Goal: Task Accomplishment & Management: Use online tool/utility

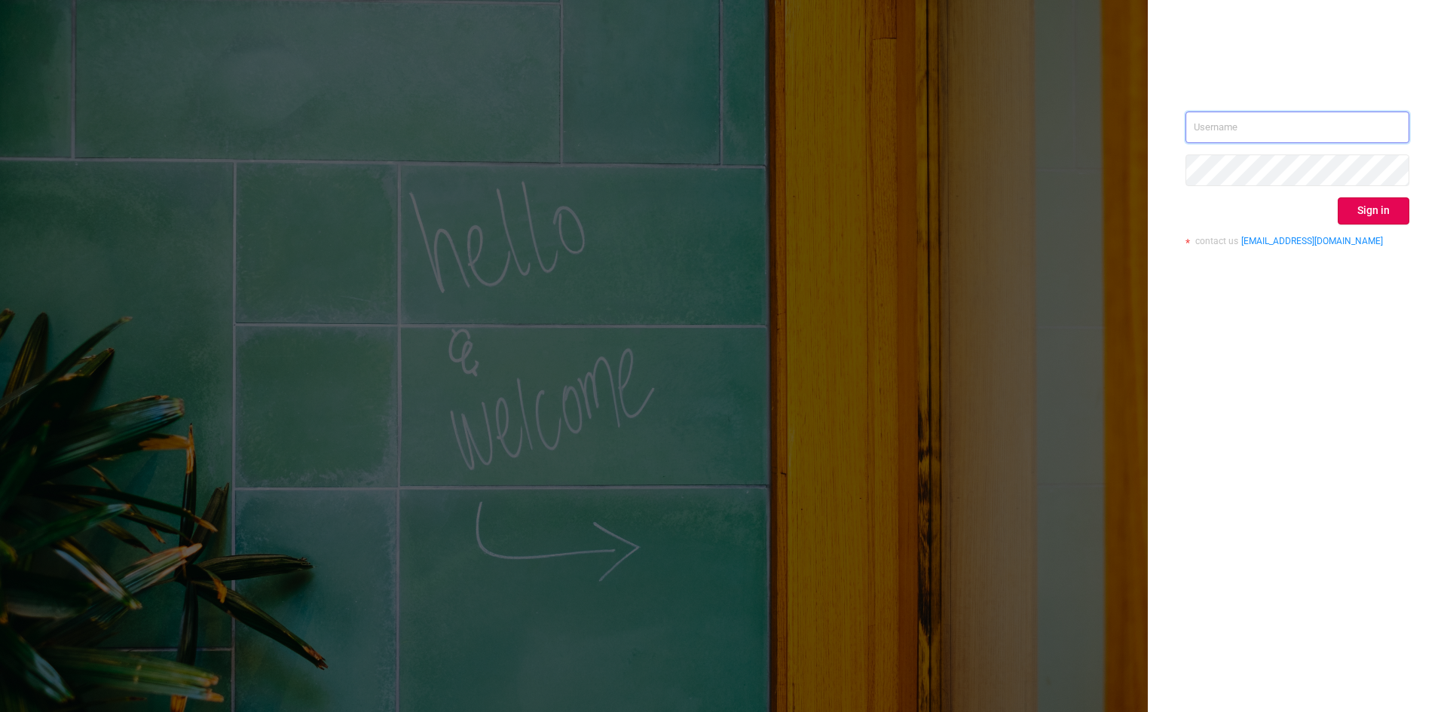
click at [1288, 142] on input "text" at bounding box center [1297, 128] width 224 height 32
type input "[PERSON_NAME][EMAIL_ADDRESS][DOMAIN_NAME]"
click at [1393, 213] on button "Sign in" at bounding box center [1374, 210] width 72 height 27
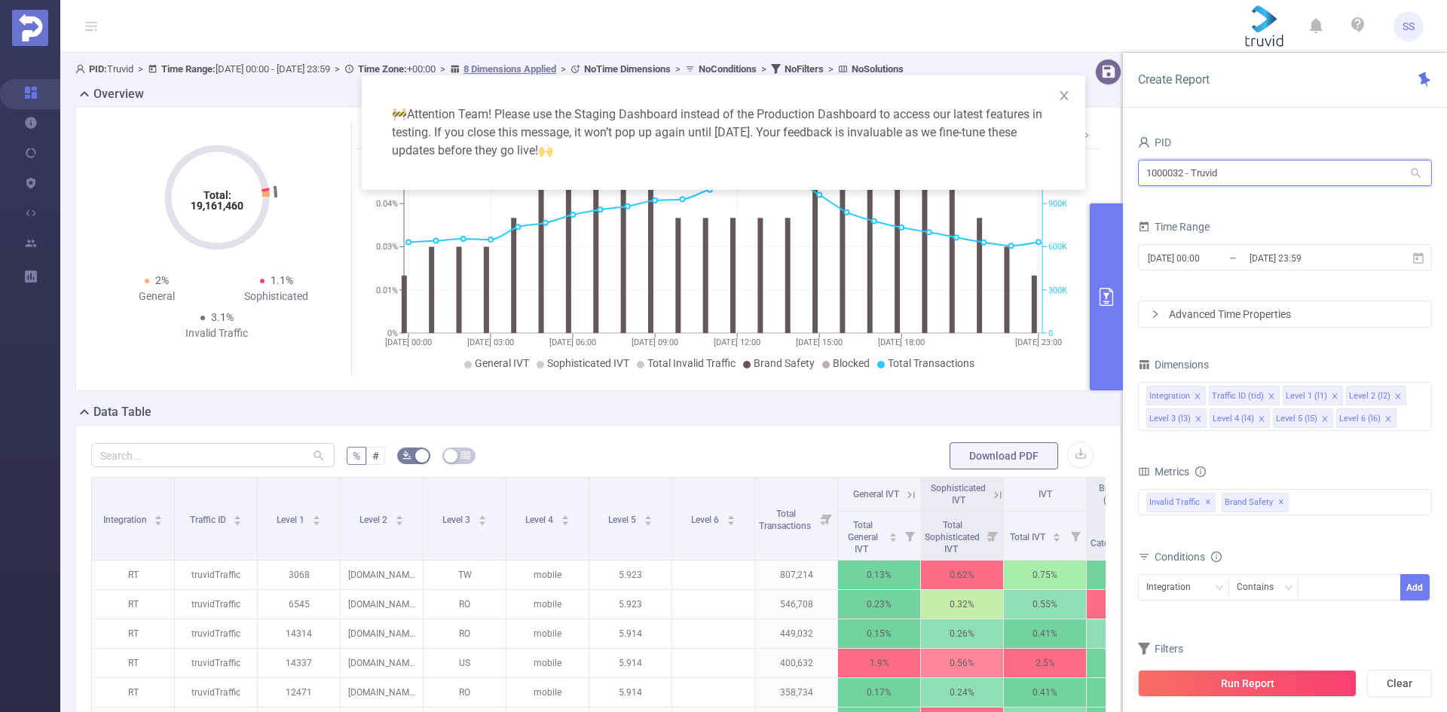
drag, startPoint x: 1252, startPoint y: 168, endPoint x: 1134, endPoint y: 152, distance: 118.6
click at [1134, 152] on div "PID 1000032 - Truvid 1000032 - Truvid Time Range [DATE] 00:00 _ [DATE] 23:59 Ad…" at bounding box center [1285, 428] width 324 height 622
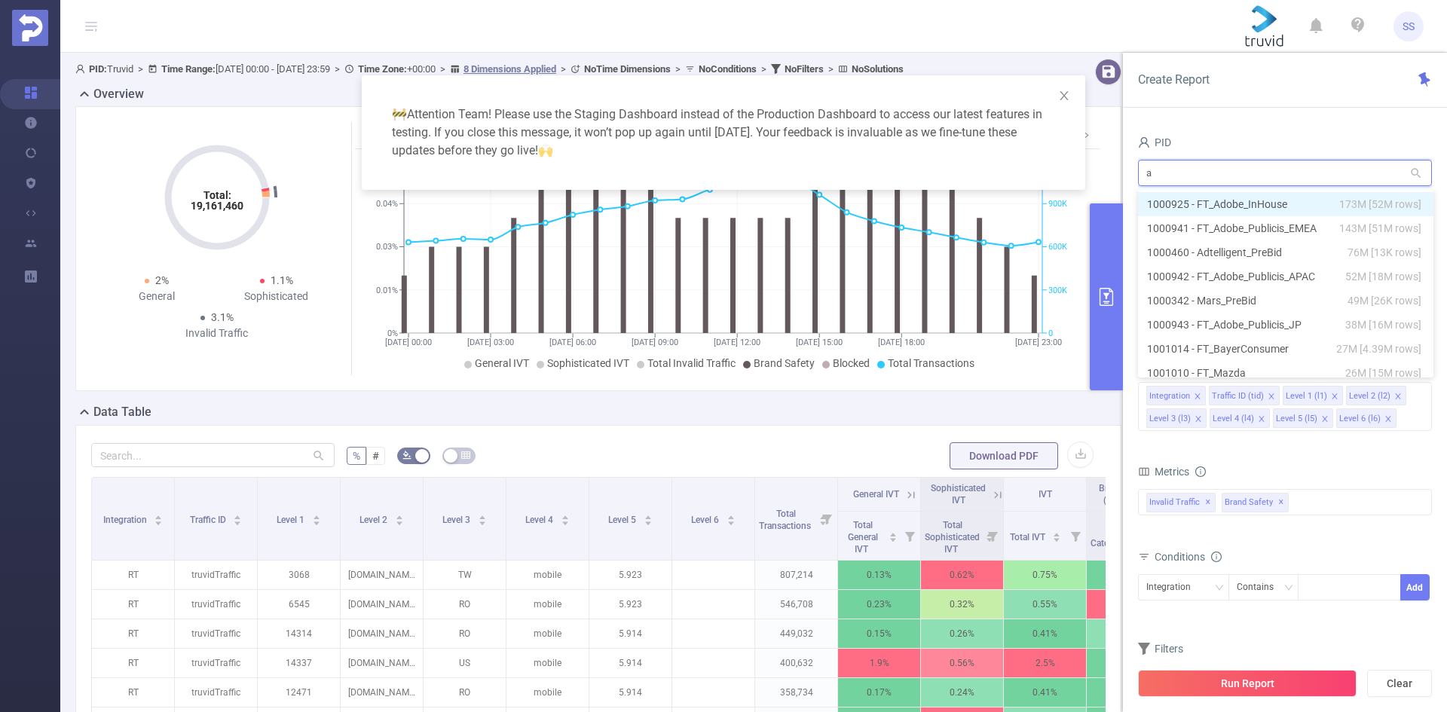
type input "at"
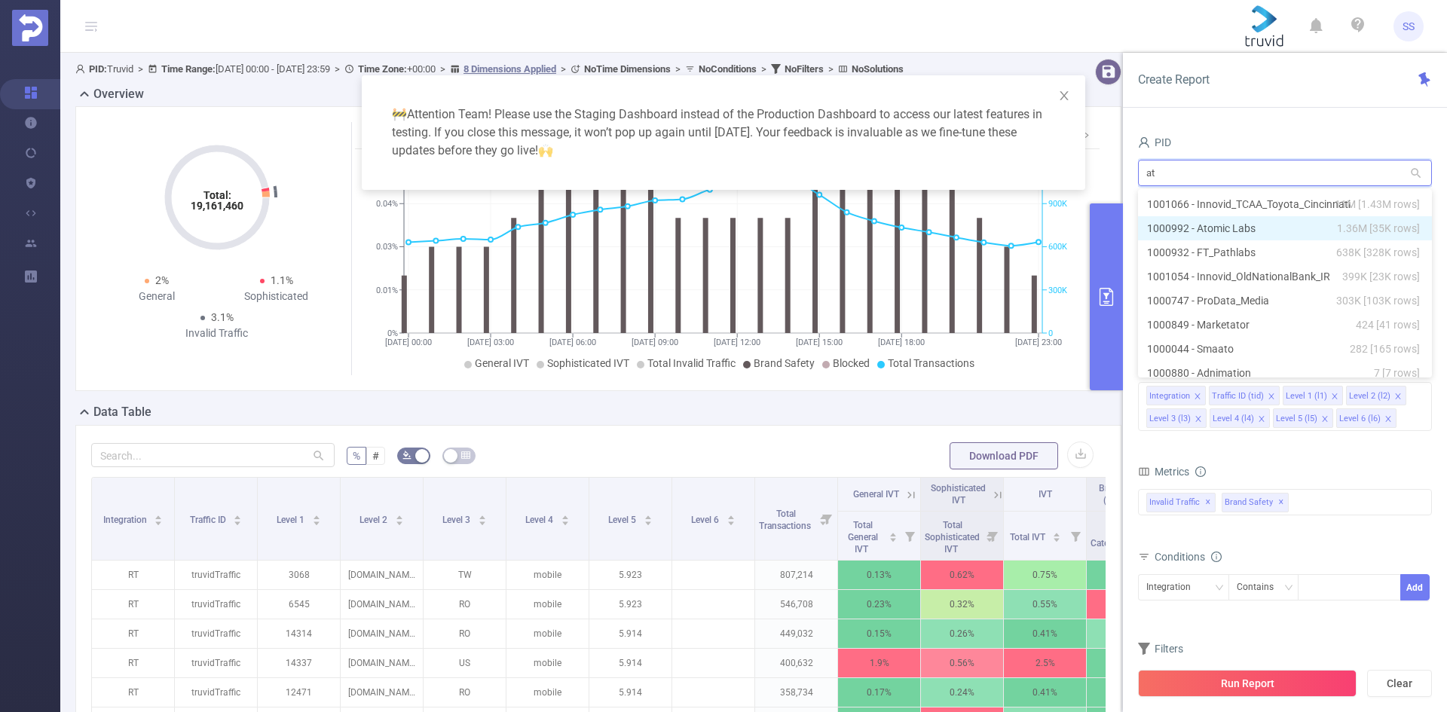
click at [1280, 222] on li "1000992 - Atomic Labs 1.36M [35K rows]" at bounding box center [1285, 228] width 294 height 24
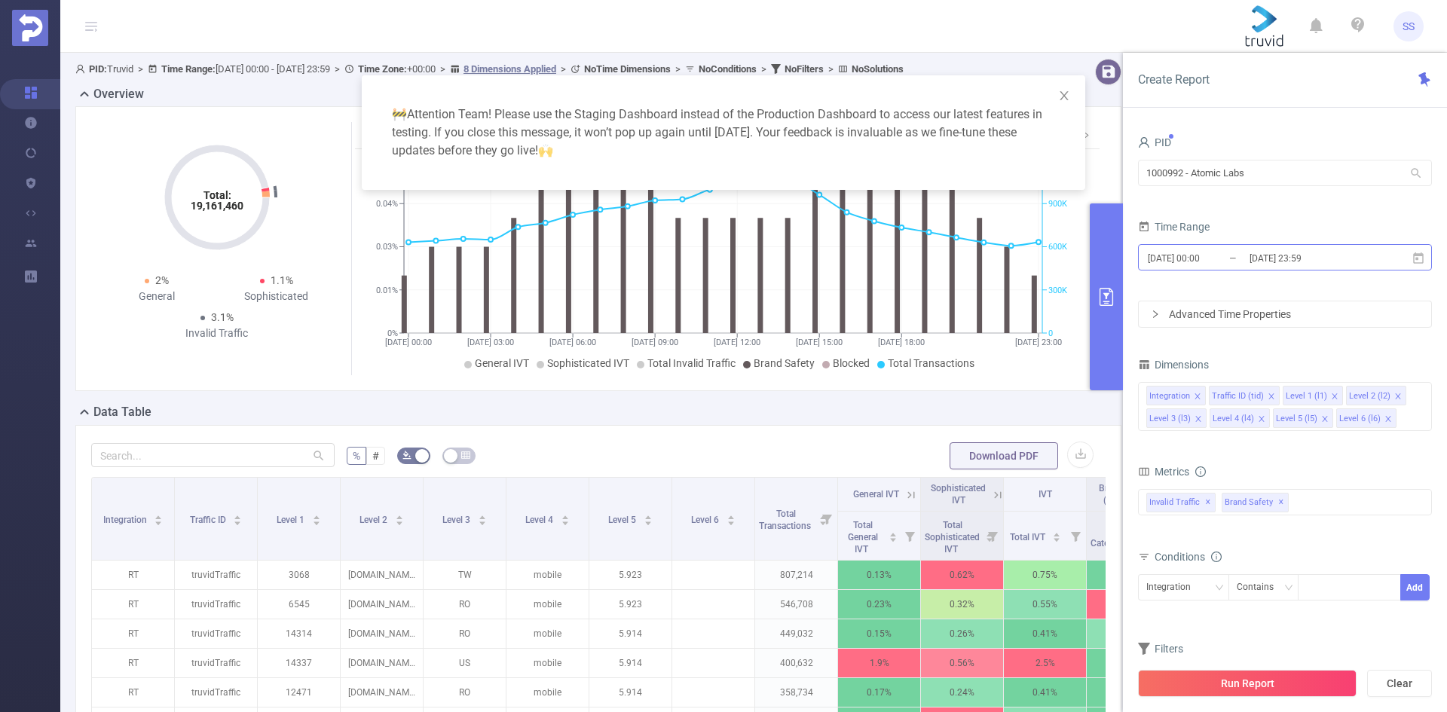
click at [1267, 263] on input "[DATE] 23:59" at bounding box center [1309, 258] width 122 height 20
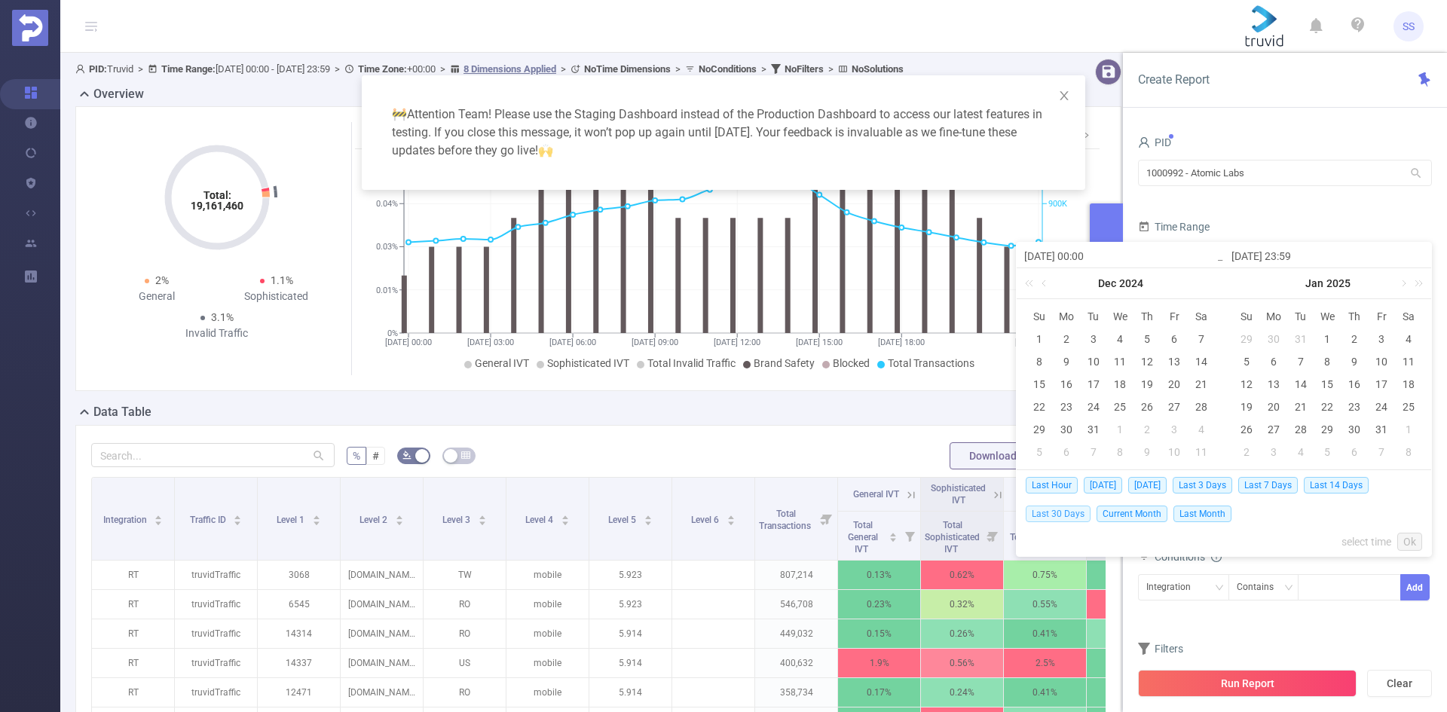
click at [1072, 512] on span "Last 30 Days" at bounding box center [1058, 514] width 65 height 17
type input "[DATE] 00:00"
type input "[DATE] 23:59"
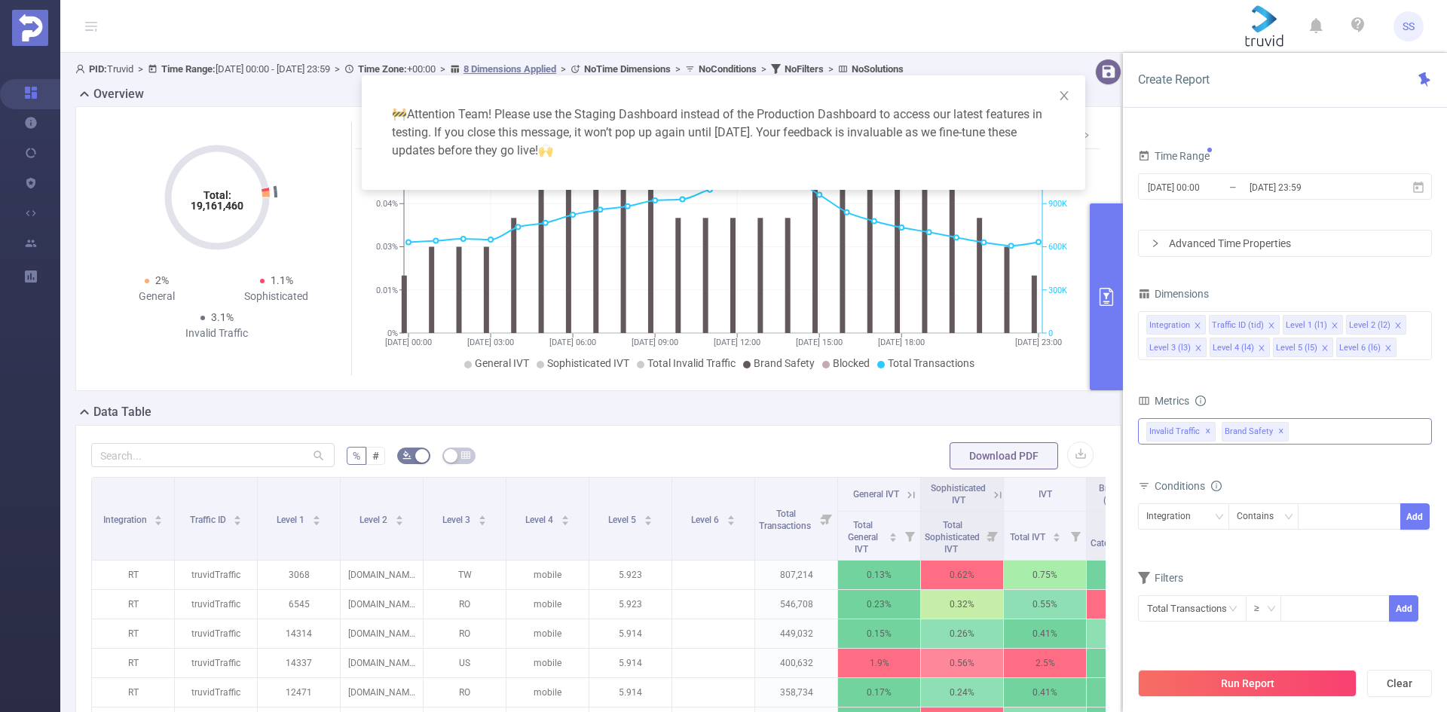
click at [1278, 430] on span "✕" at bounding box center [1281, 432] width 6 height 18
click at [1216, 682] on button "Run Report" at bounding box center [1247, 683] width 219 height 27
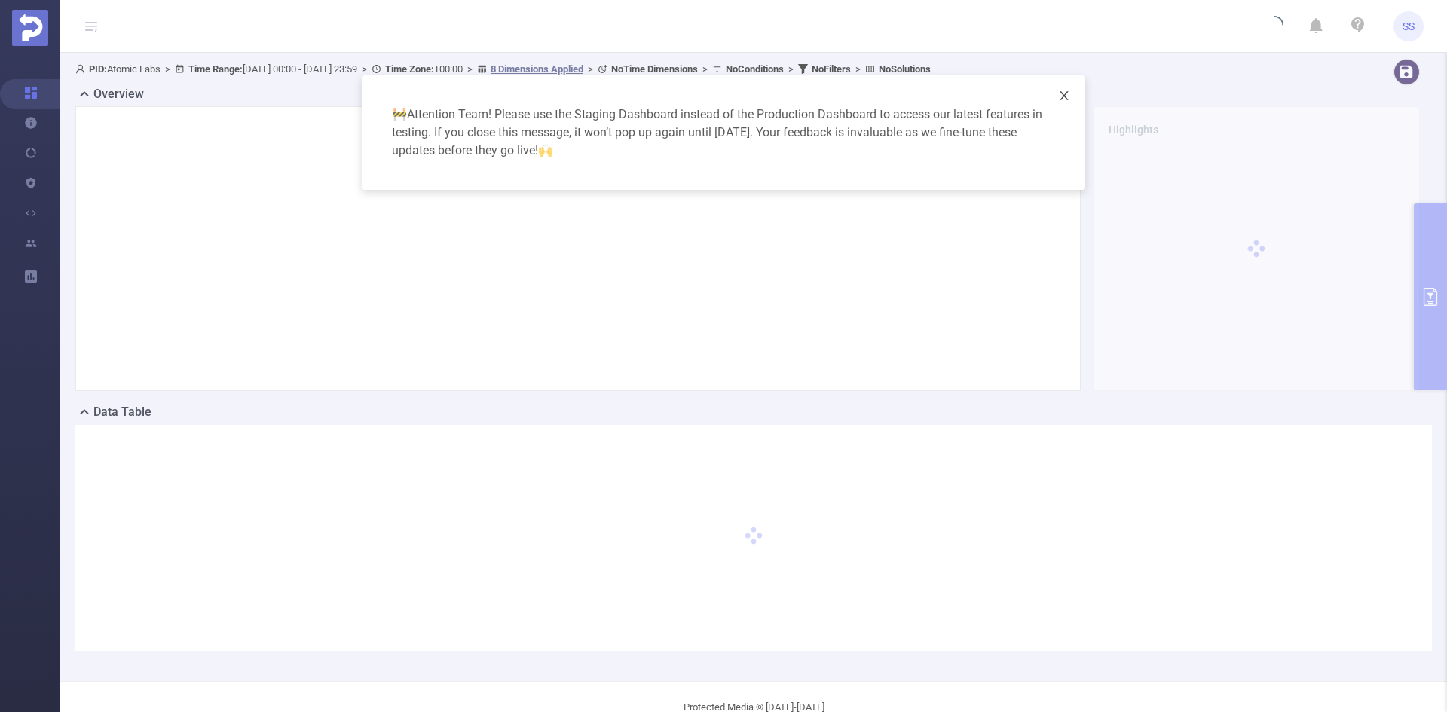
click at [1066, 93] on icon "icon: close" at bounding box center [1064, 96] width 12 height 12
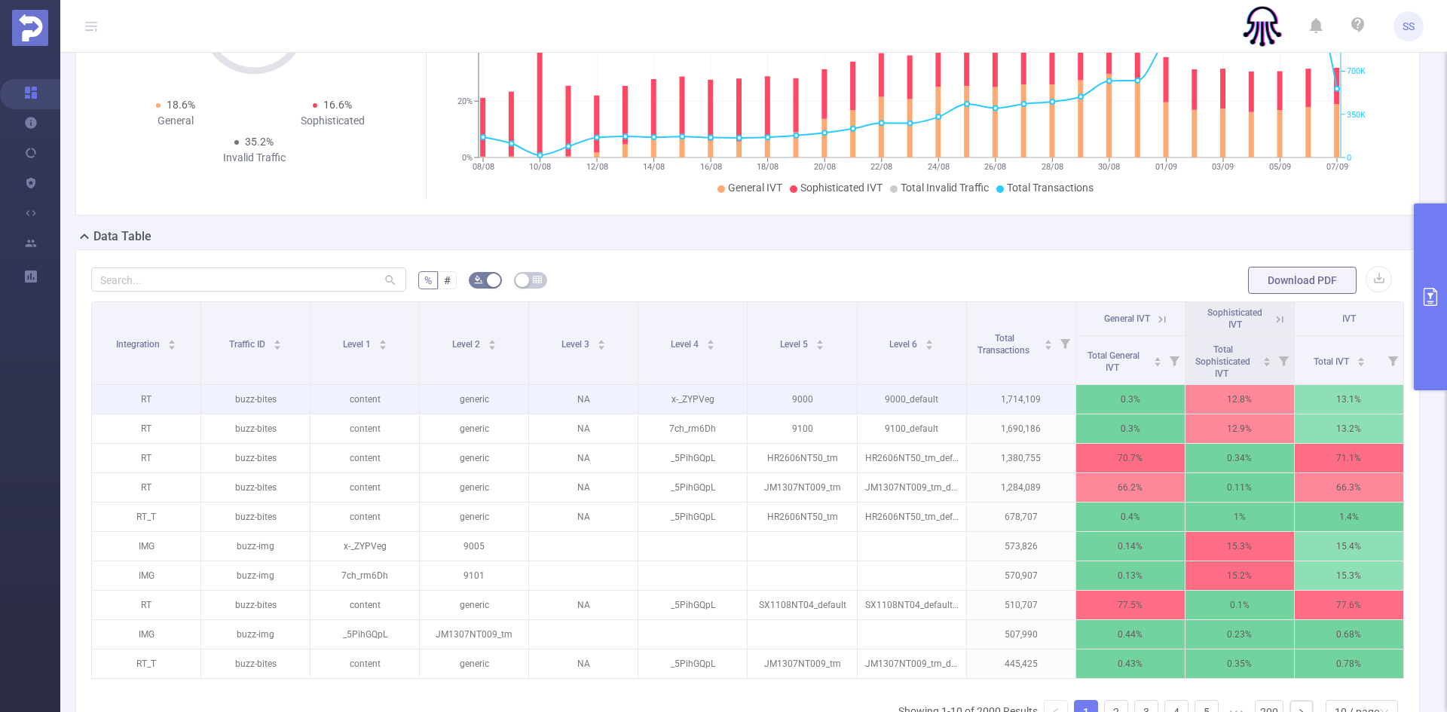
scroll to position [226, 0]
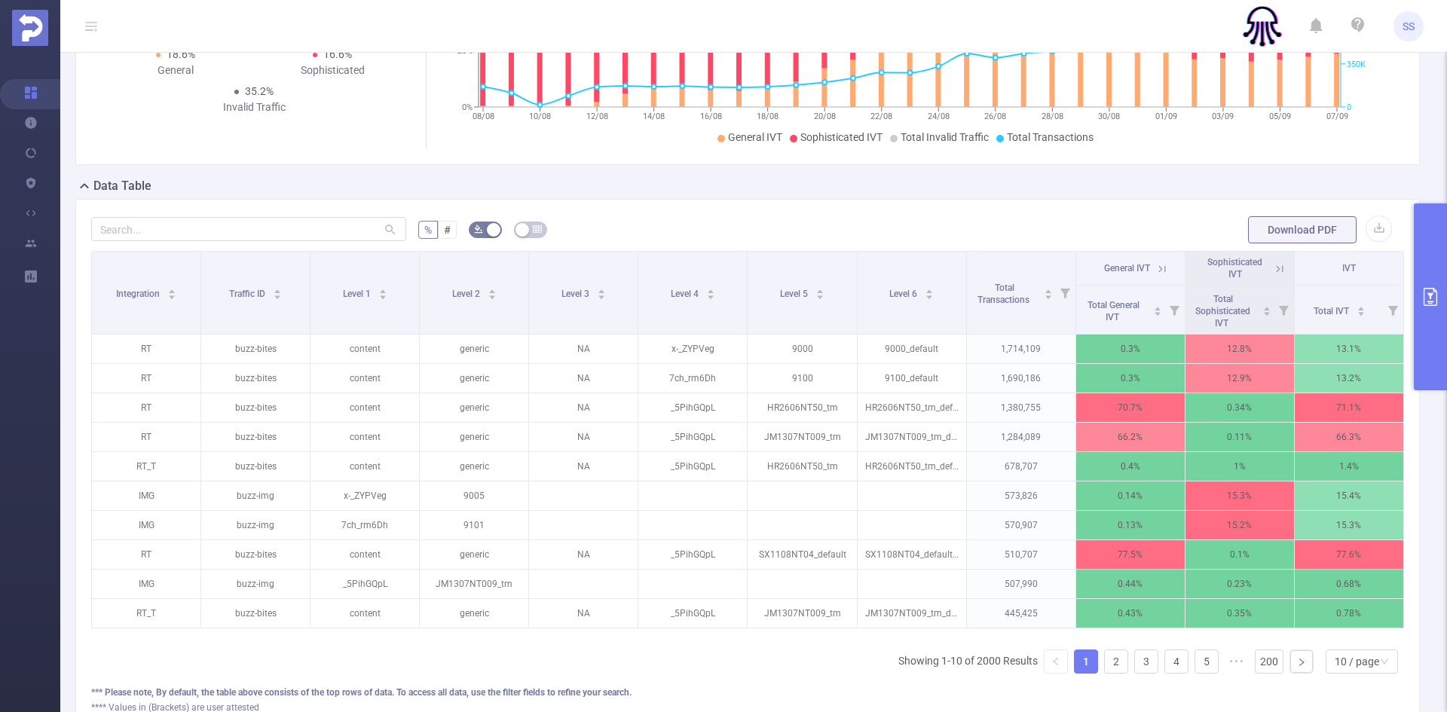
click at [1273, 272] on icon at bounding box center [1280, 269] width 14 height 14
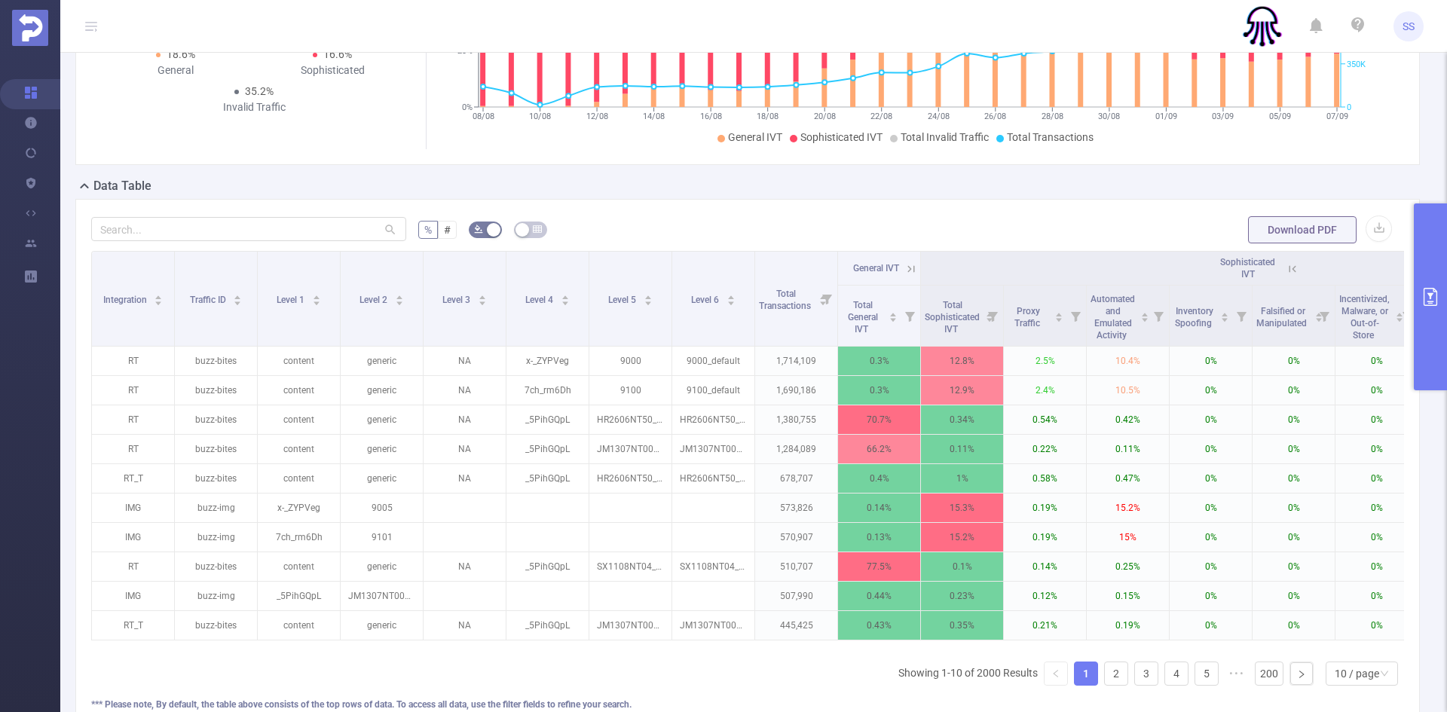
click at [1294, 270] on icon at bounding box center [1292, 268] width 7 height 7
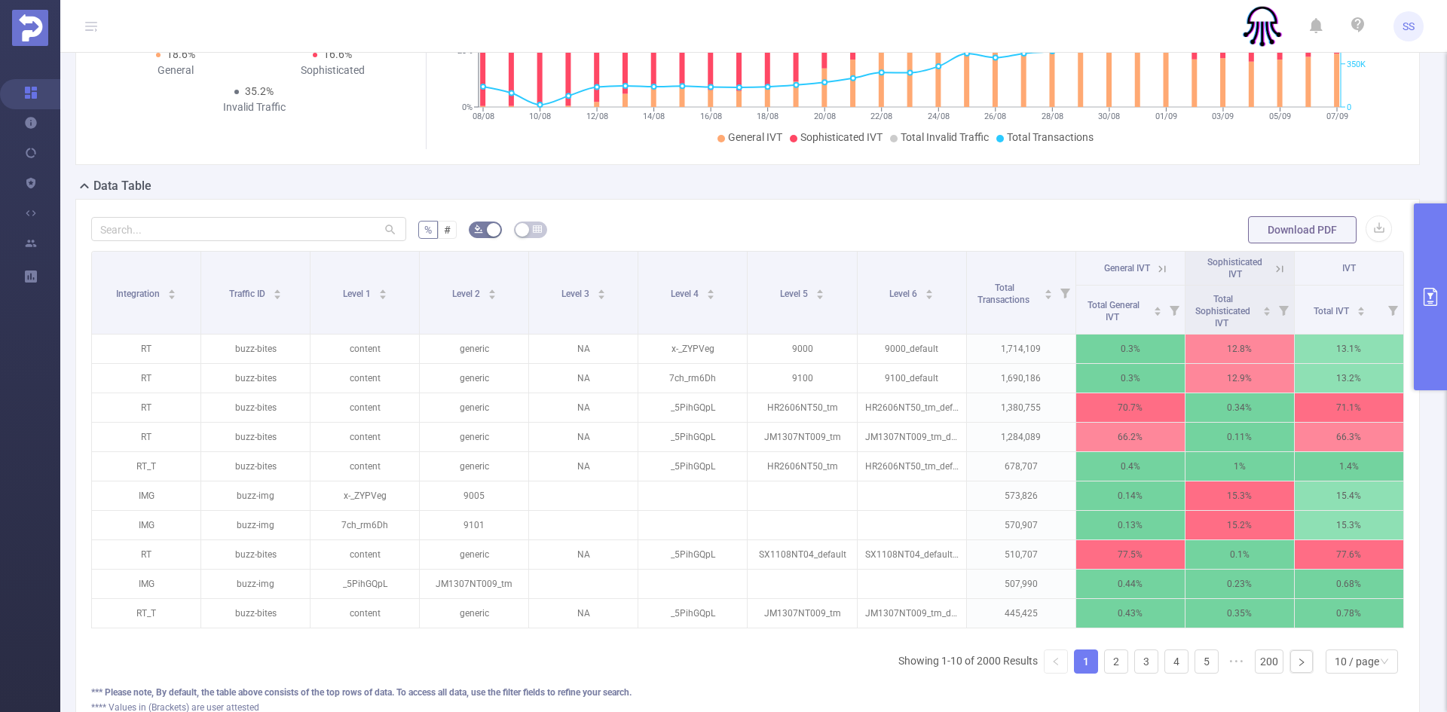
scroll to position [0, 0]
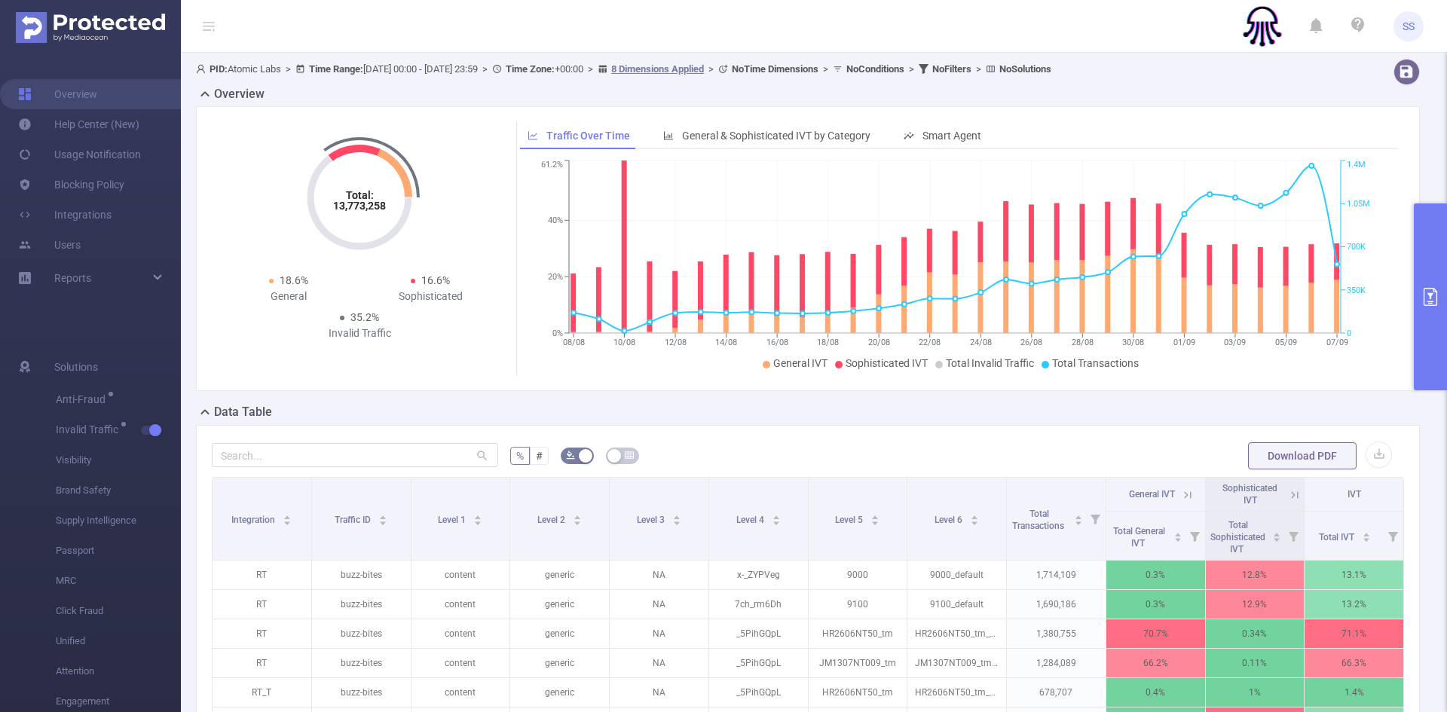
click at [1438, 283] on button "primary" at bounding box center [1430, 296] width 33 height 187
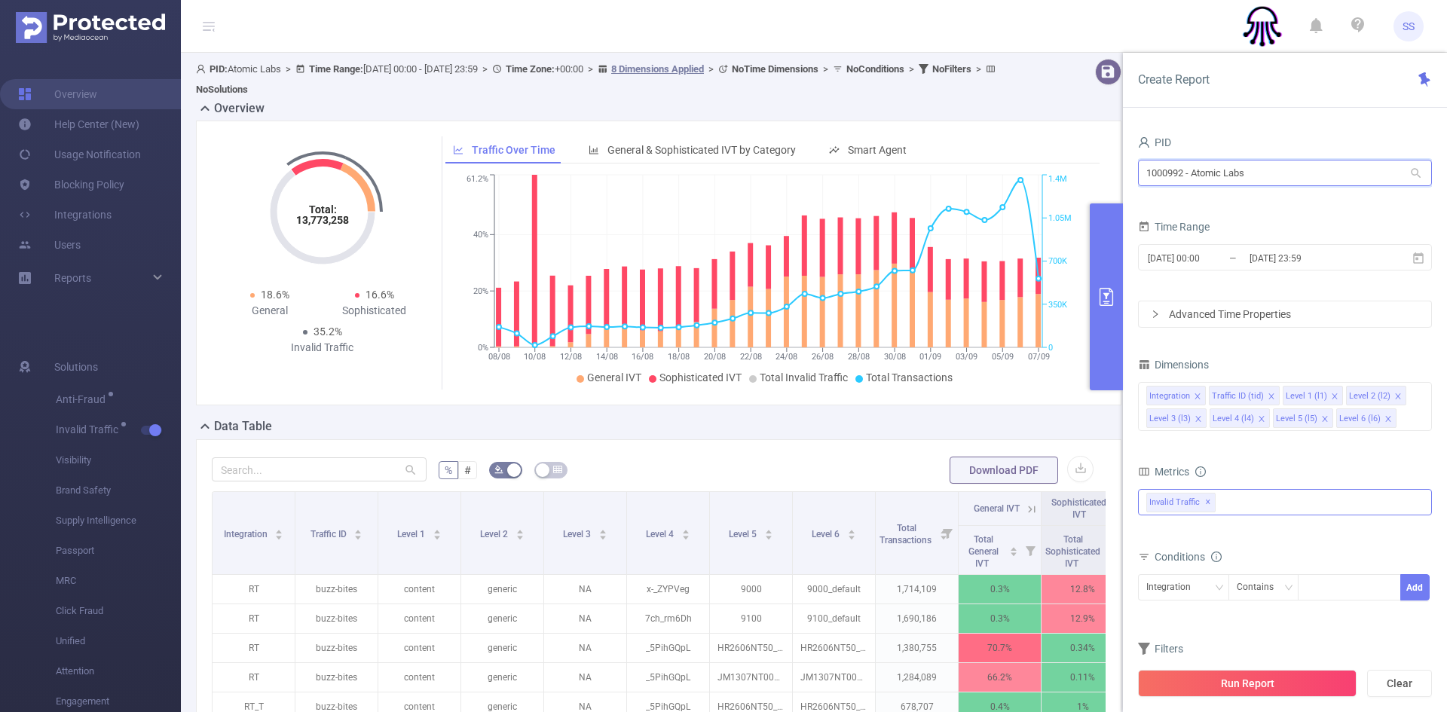
drag, startPoint x: 1271, startPoint y: 173, endPoint x: 1029, endPoint y: 151, distance: 243.0
click at [1029, 151] on section "PID: Atomic Labs > Time Range: [DATE] 00:00 - [DATE] 23:59 > Time Zone: +00:00 …" at bounding box center [814, 528] width 1266 height 950
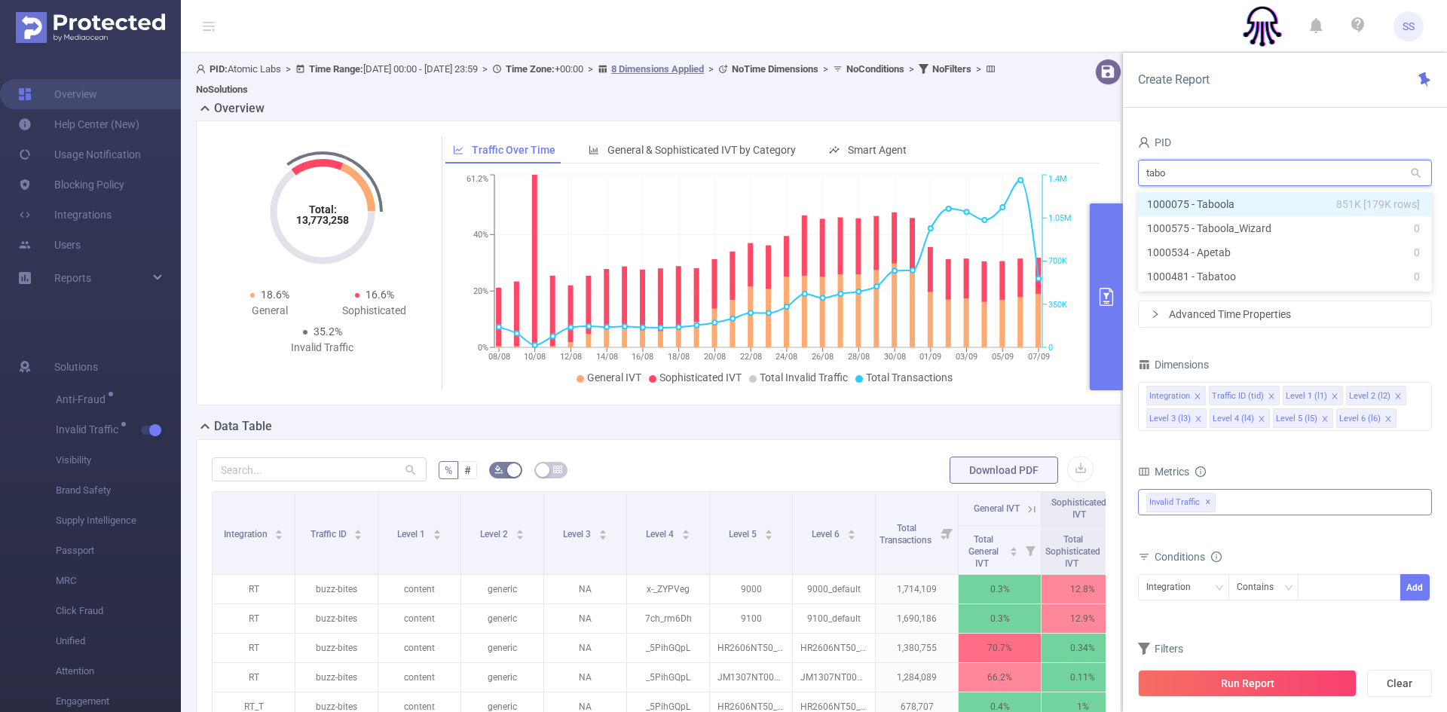
type input "taboo"
click at [1166, 198] on li "1000075 - Taboola 851K [179K rows]" at bounding box center [1285, 204] width 294 height 24
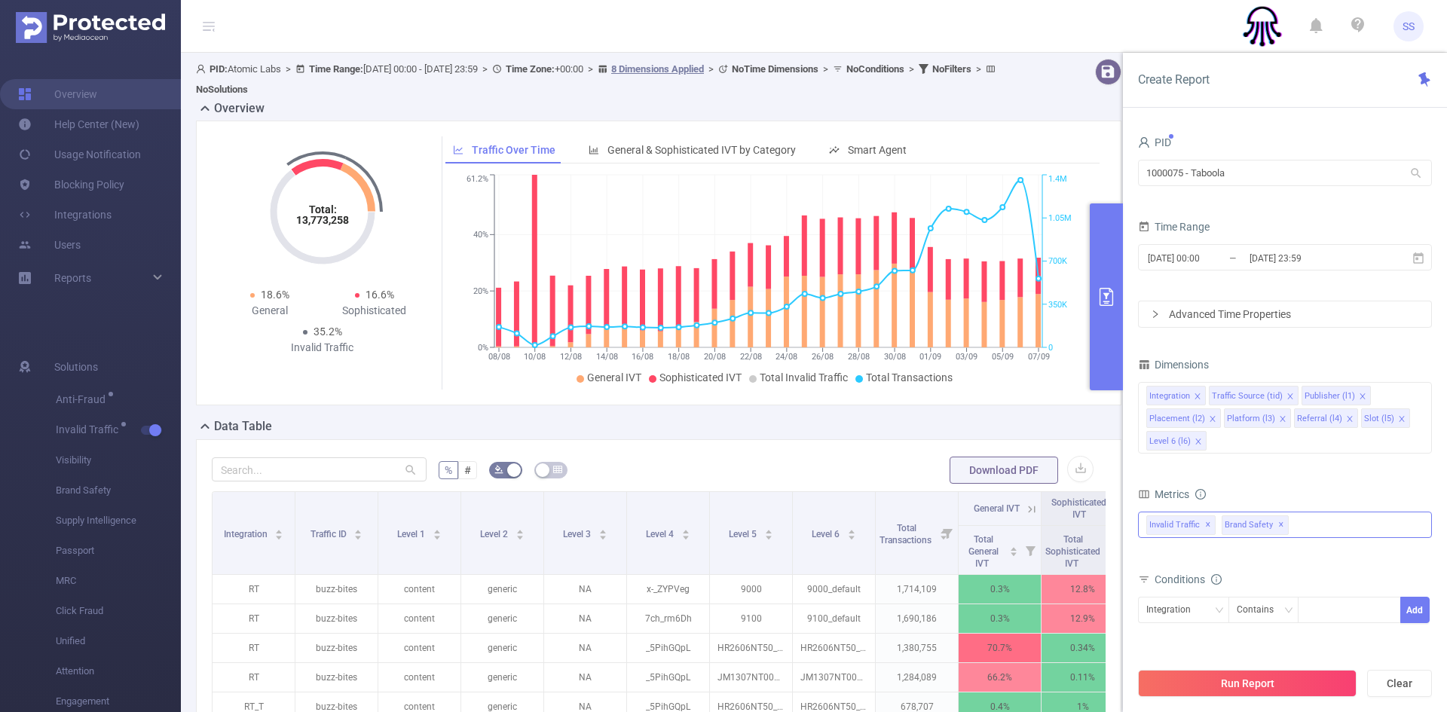
click at [1278, 525] on span "✕" at bounding box center [1281, 525] width 6 height 18
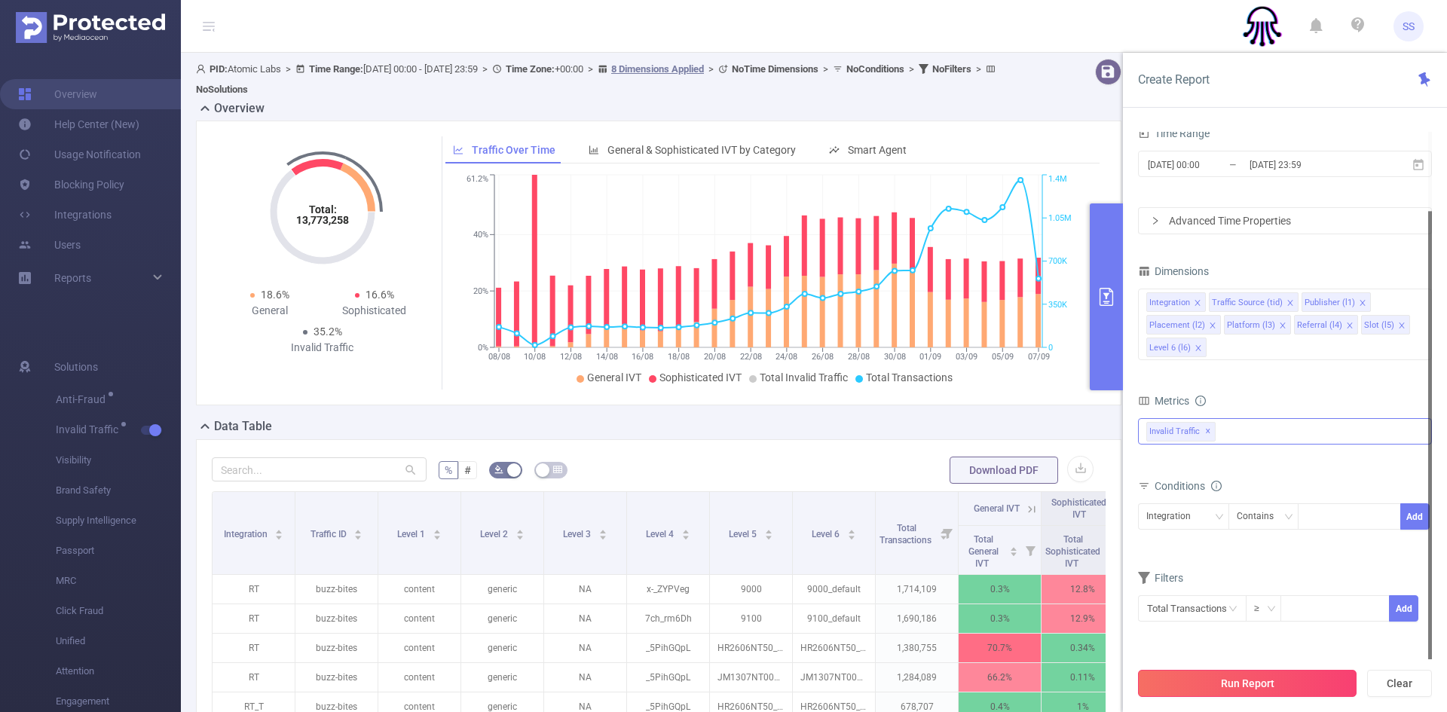
click at [1280, 680] on button "Run Report" at bounding box center [1247, 683] width 219 height 27
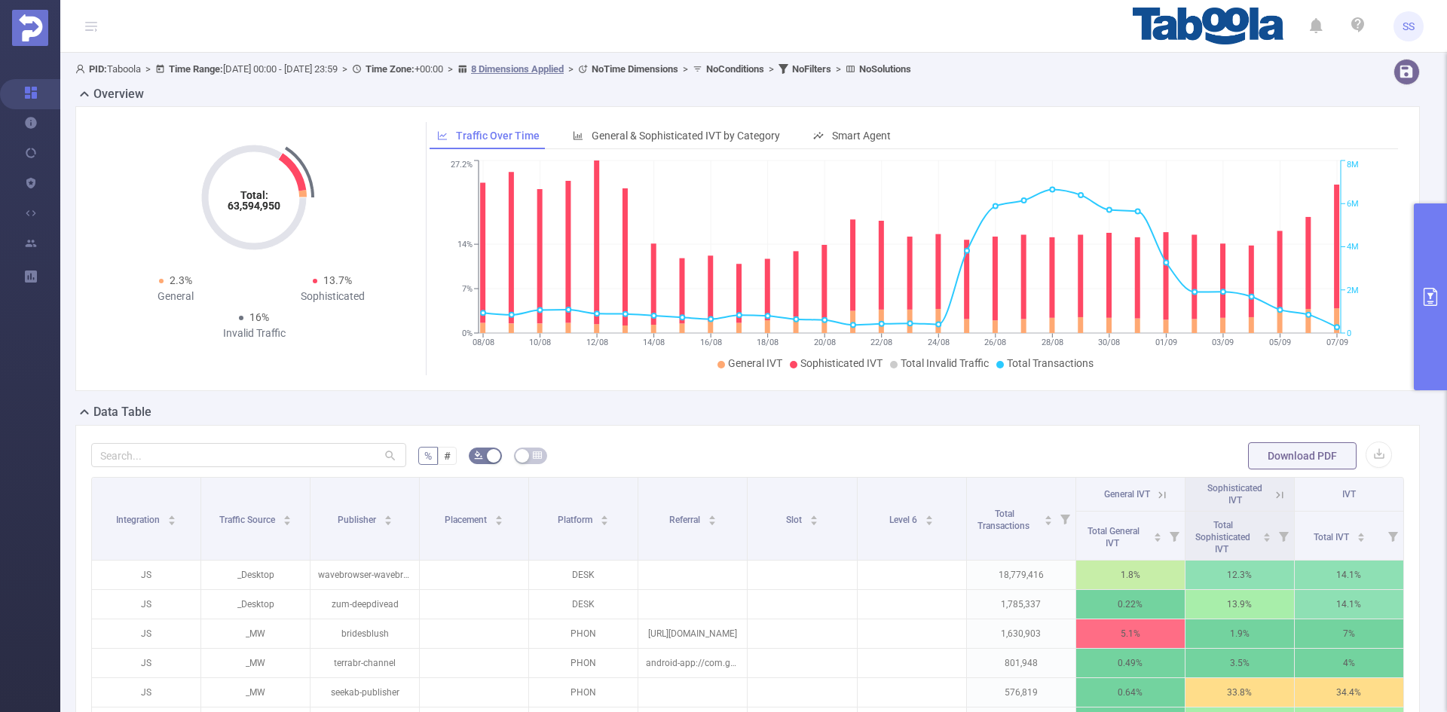
click at [1438, 243] on button "primary" at bounding box center [1430, 296] width 33 height 187
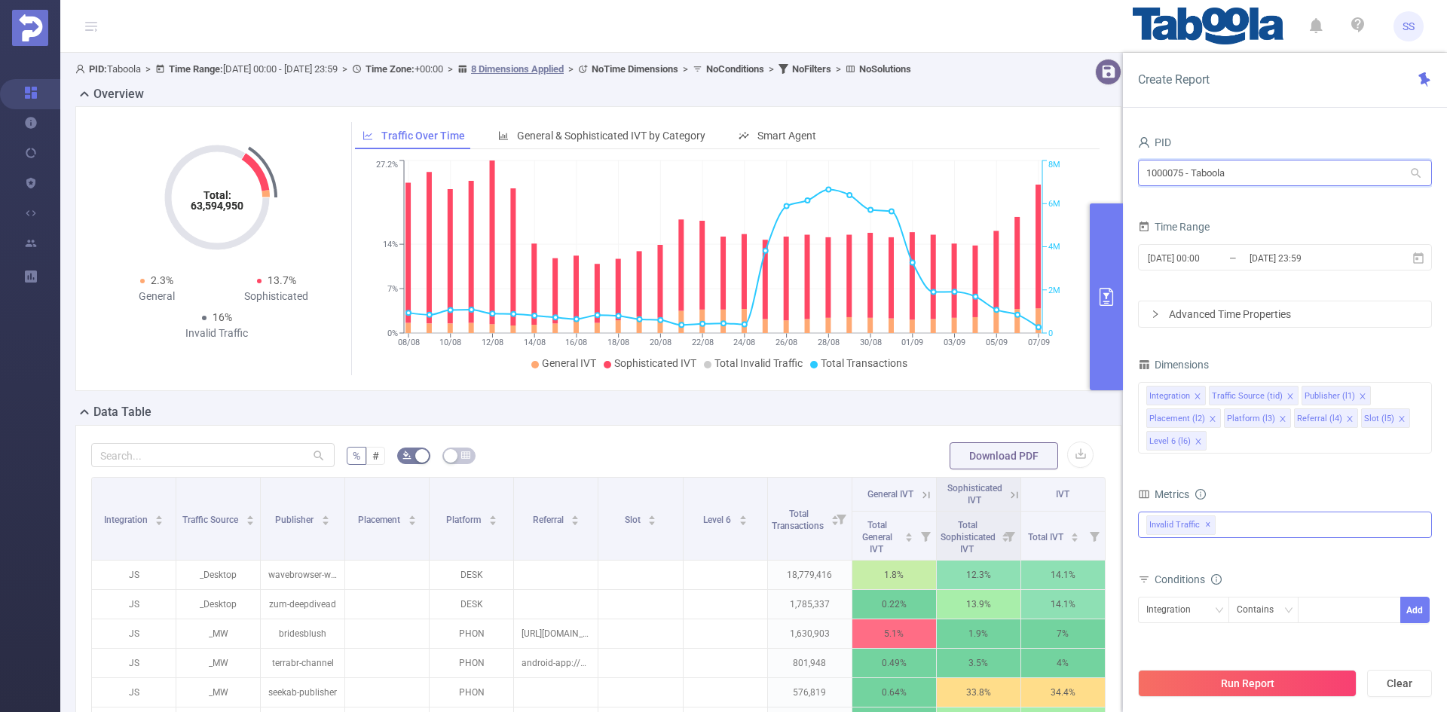
drag, startPoint x: 1303, startPoint y: 169, endPoint x: 1084, endPoint y: 160, distance: 218.7
click at [1084, 158] on section "PID: Taboola > Time Range: [DATE] 00:00 - [DATE] 23:59 > Time Zone: +00:00 > 8 …" at bounding box center [753, 520] width 1387 height 935
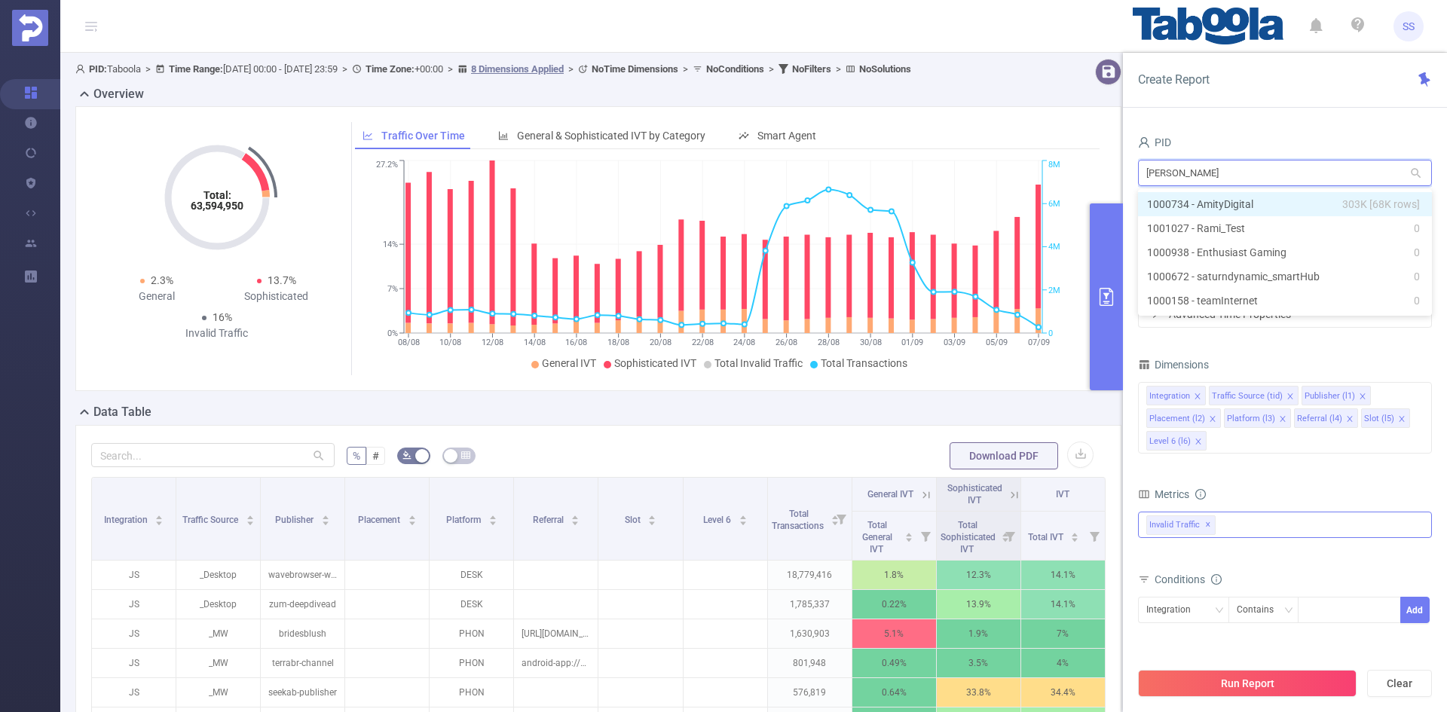
type input "amity"
click at [1221, 195] on li "1000734 - AmityDigital 303K [68K rows]" at bounding box center [1285, 204] width 294 height 24
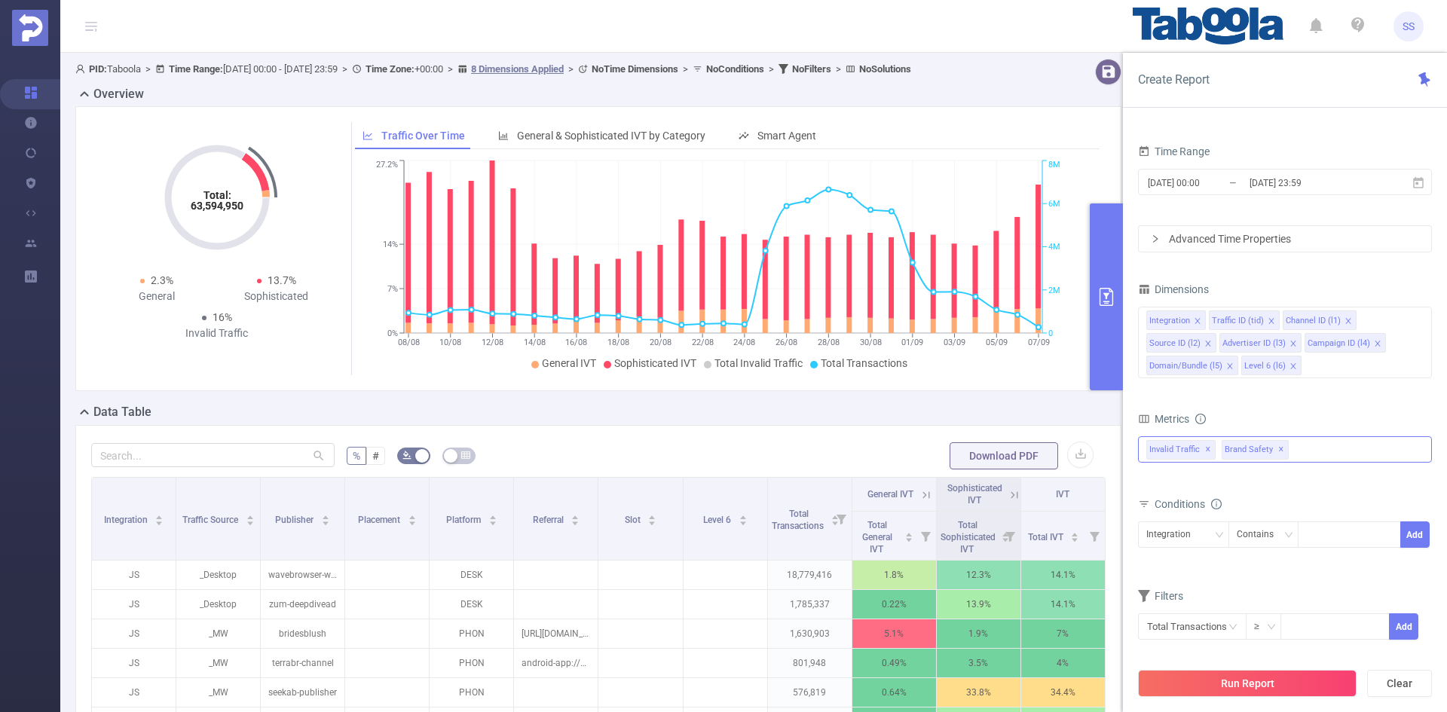
click at [1278, 449] on span "✕" at bounding box center [1281, 450] width 6 height 18
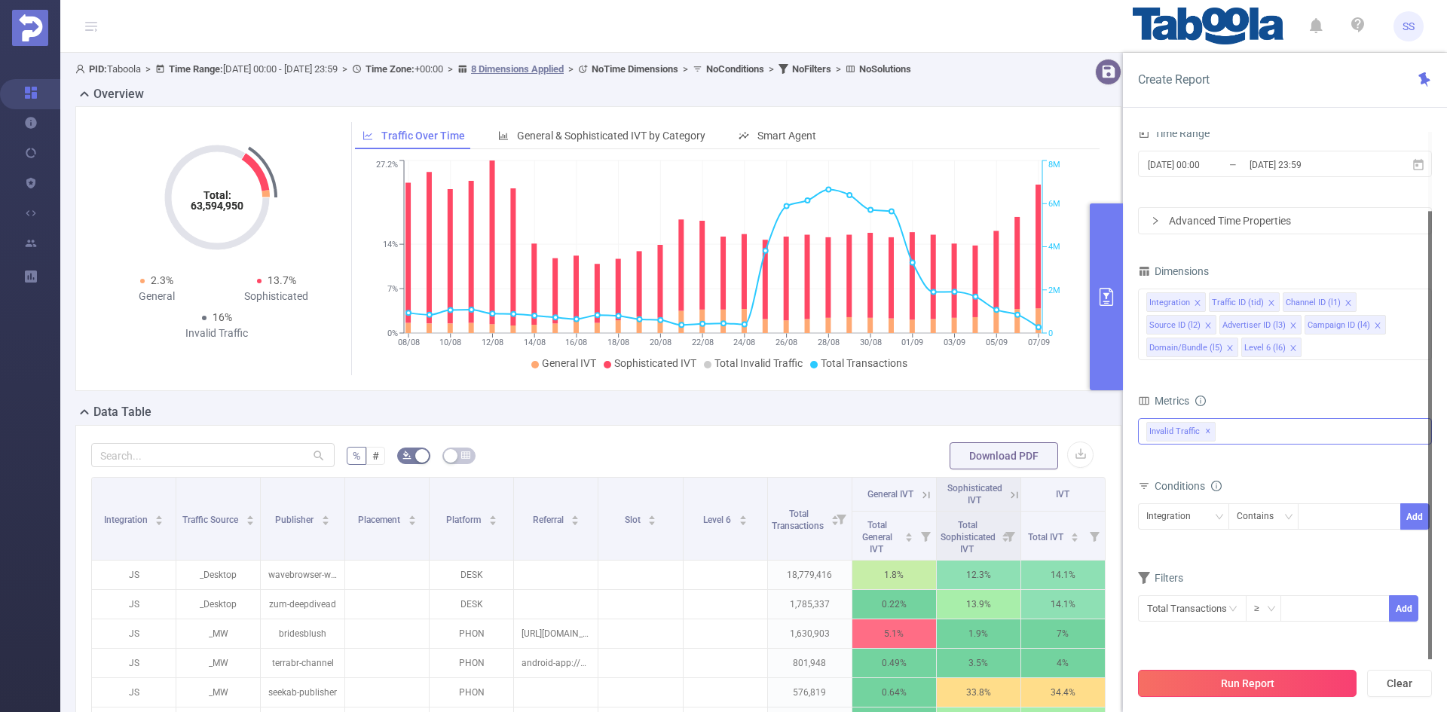
click at [1203, 687] on button "Run Report" at bounding box center [1247, 683] width 219 height 27
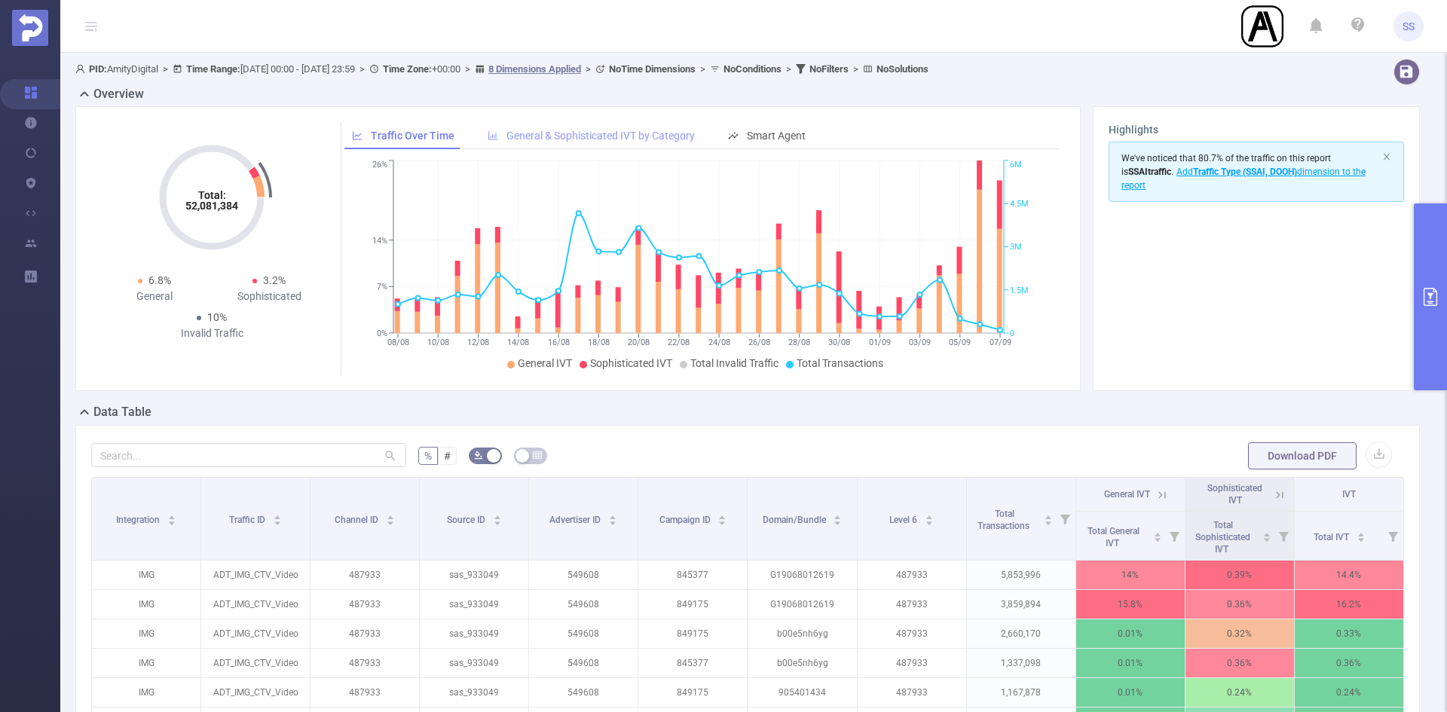
click at [566, 134] on span "General & Sophisticated IVT by Category" at bounding box center [600, 136] width 188 height 12
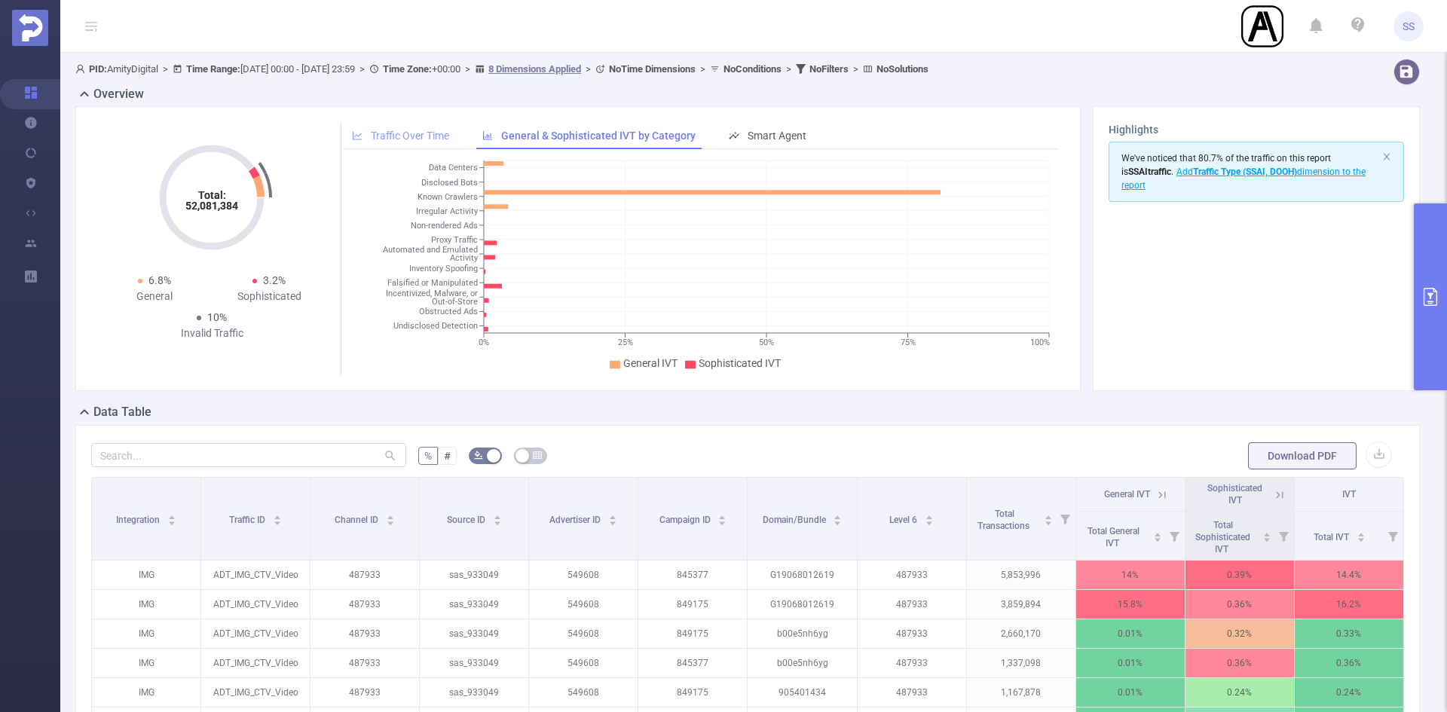
click at [411, 135] on span "Traffic Over Time" at bounding box center [410, 136] width 78 height 12
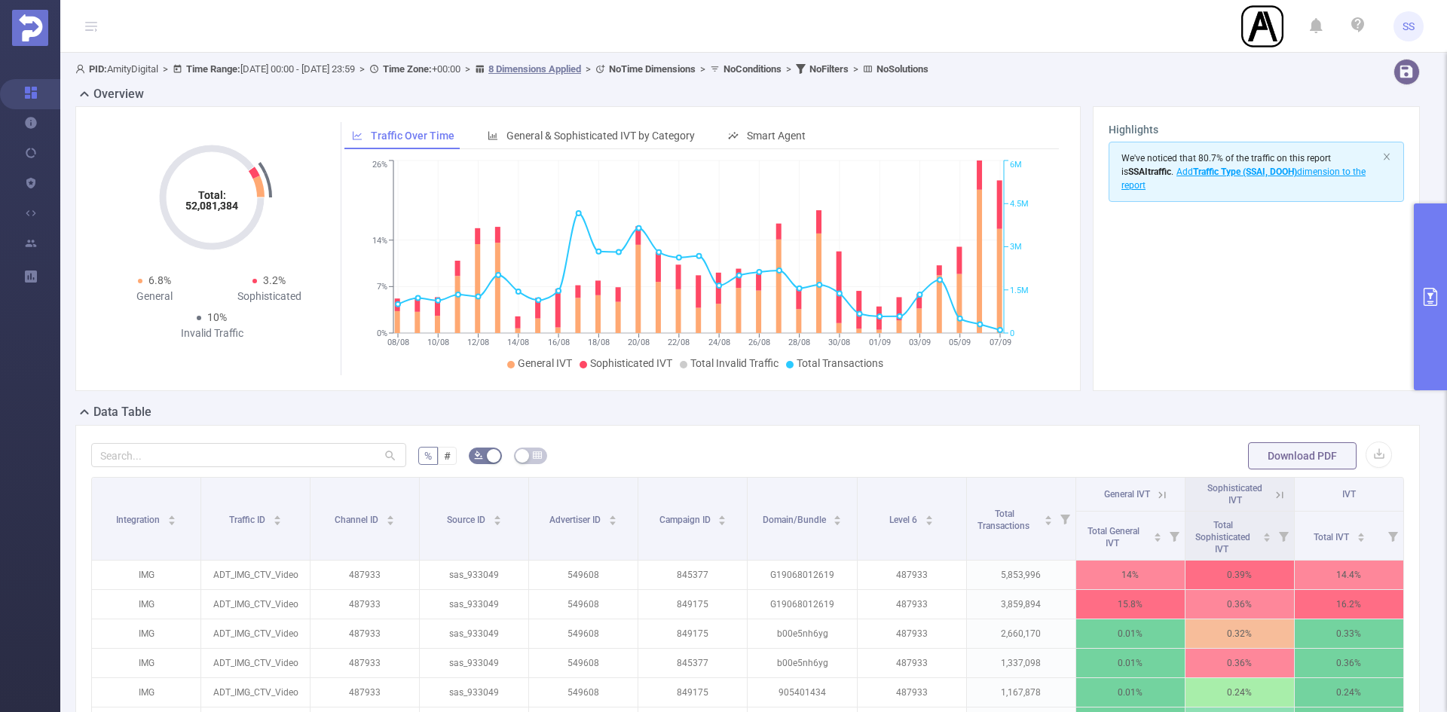
click at [1423, 313] on button "primary" at bounding box center [1430, 296] width 33 height 187
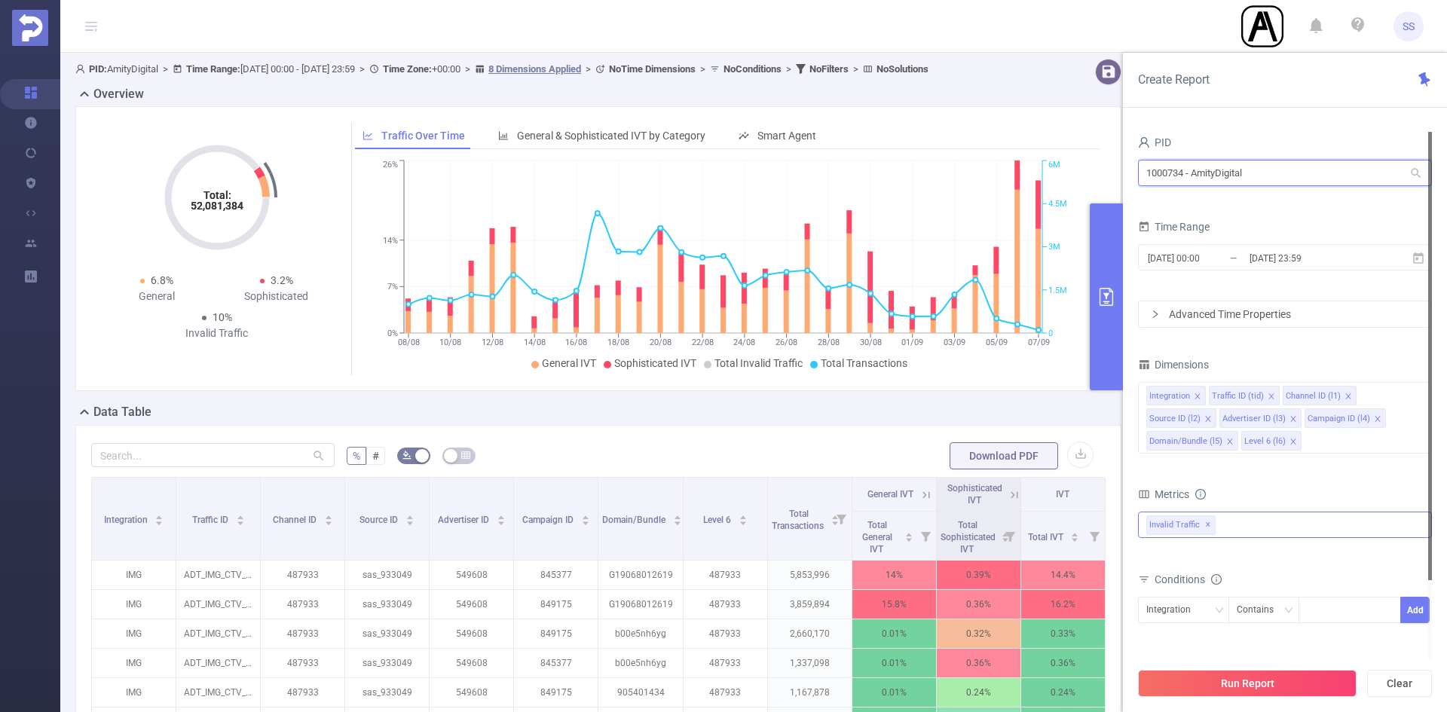
drag, startPoint x: 1209, startPoint y: 158, endPoint x: 1040, endPoint y: 144, distance: 169.4
click at [1040, 144] on section "PID: AmityDigital > Time Range: [DATE] 00:00 - [DATE] 23:59 > Time Zone: +00:00…" at bounding box center [753, 520] width 1387 height 935
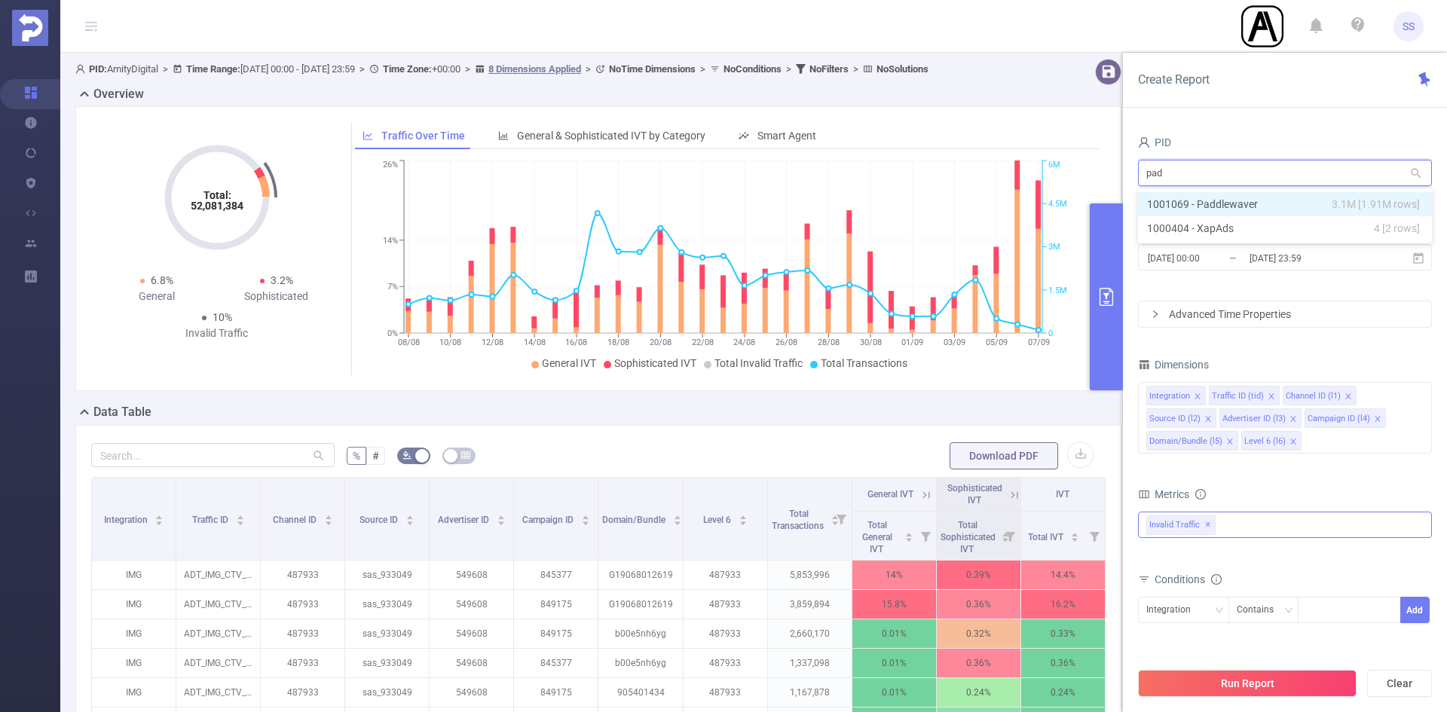
type input "padd"
click at [1322, 205] on li "1001069 - Paddlewaver 3.1M [1.91M rows]" at bounding box center [1285, 204] width 294 height 24
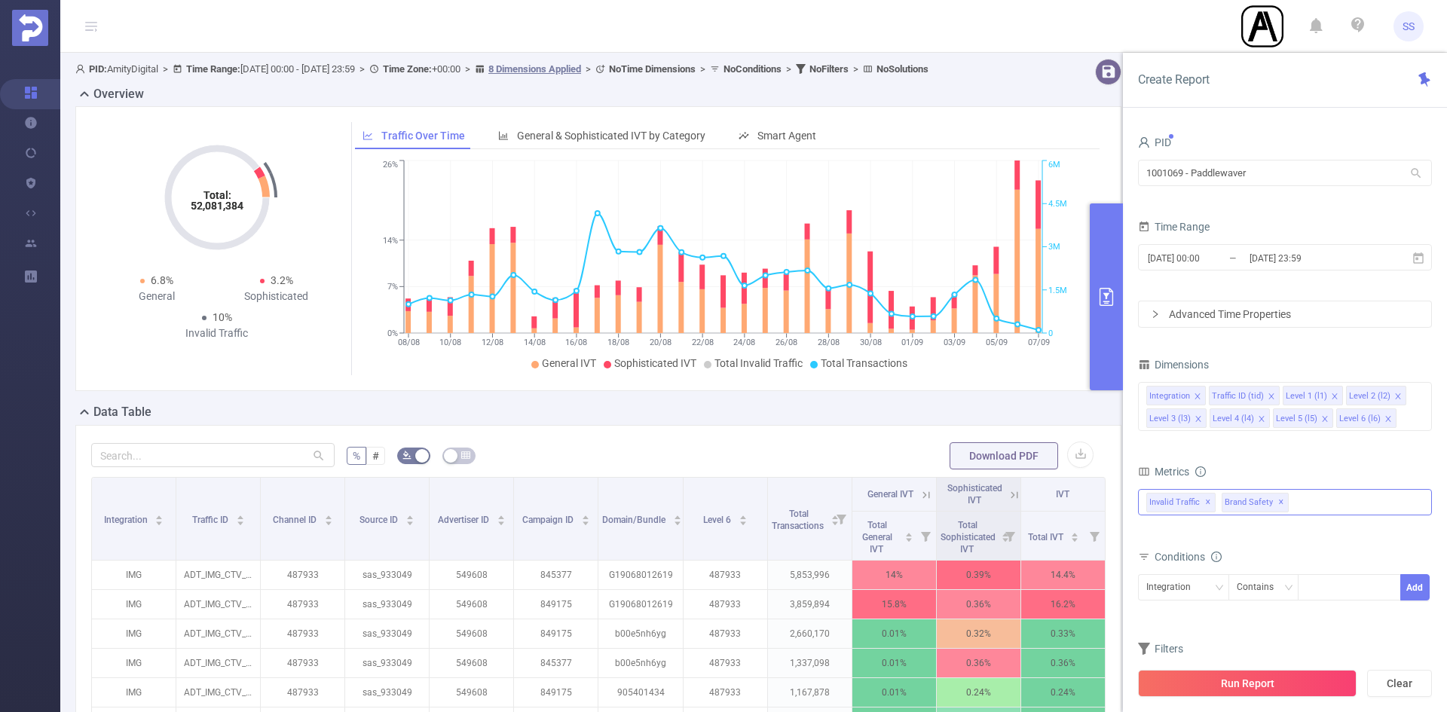
click at [1281, 500] on span "Brand Safety ✕" at bounding box center [1255, 503] width 67 height 20
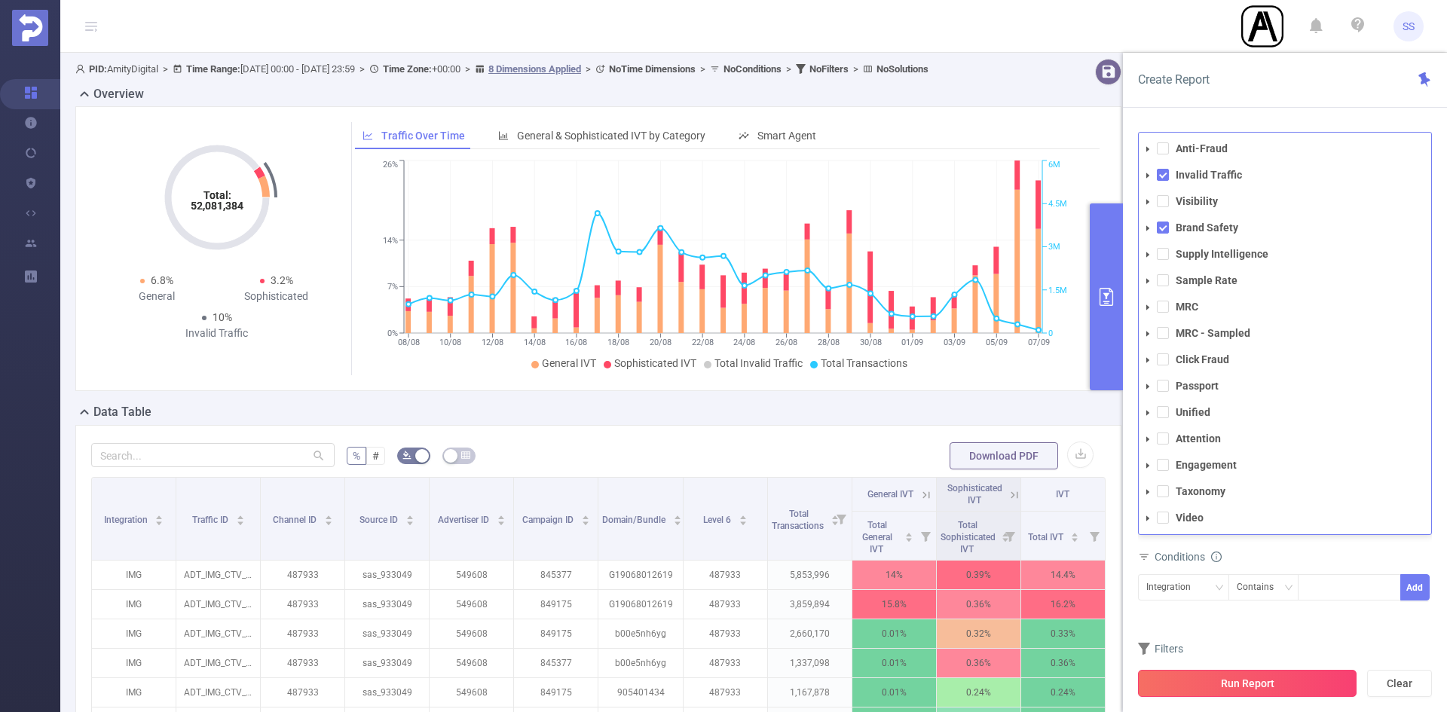
click at [1262, 690] on button "Run Report" at bounding box center [1247, 683] width 219 height 27
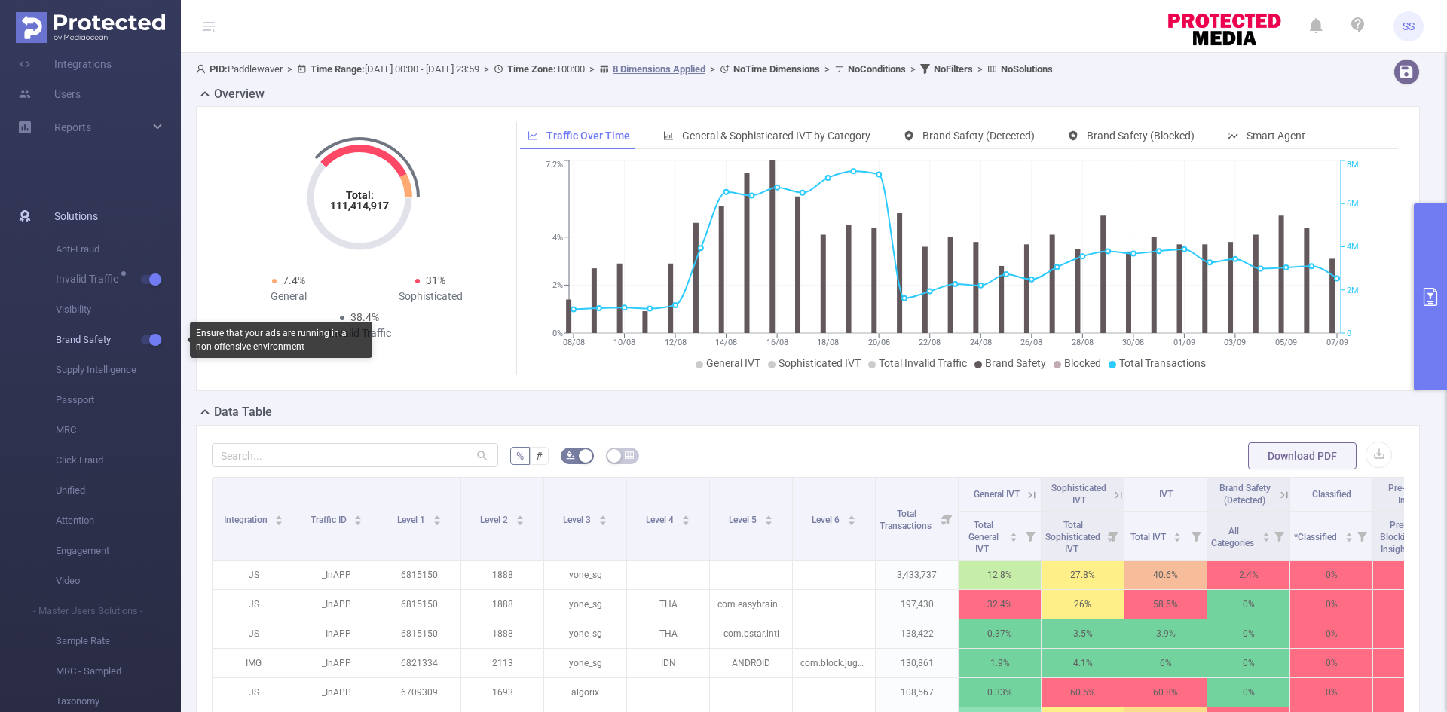
click at [147, 342] on span "button" at bounding box center [154, 340] width 20 height 8
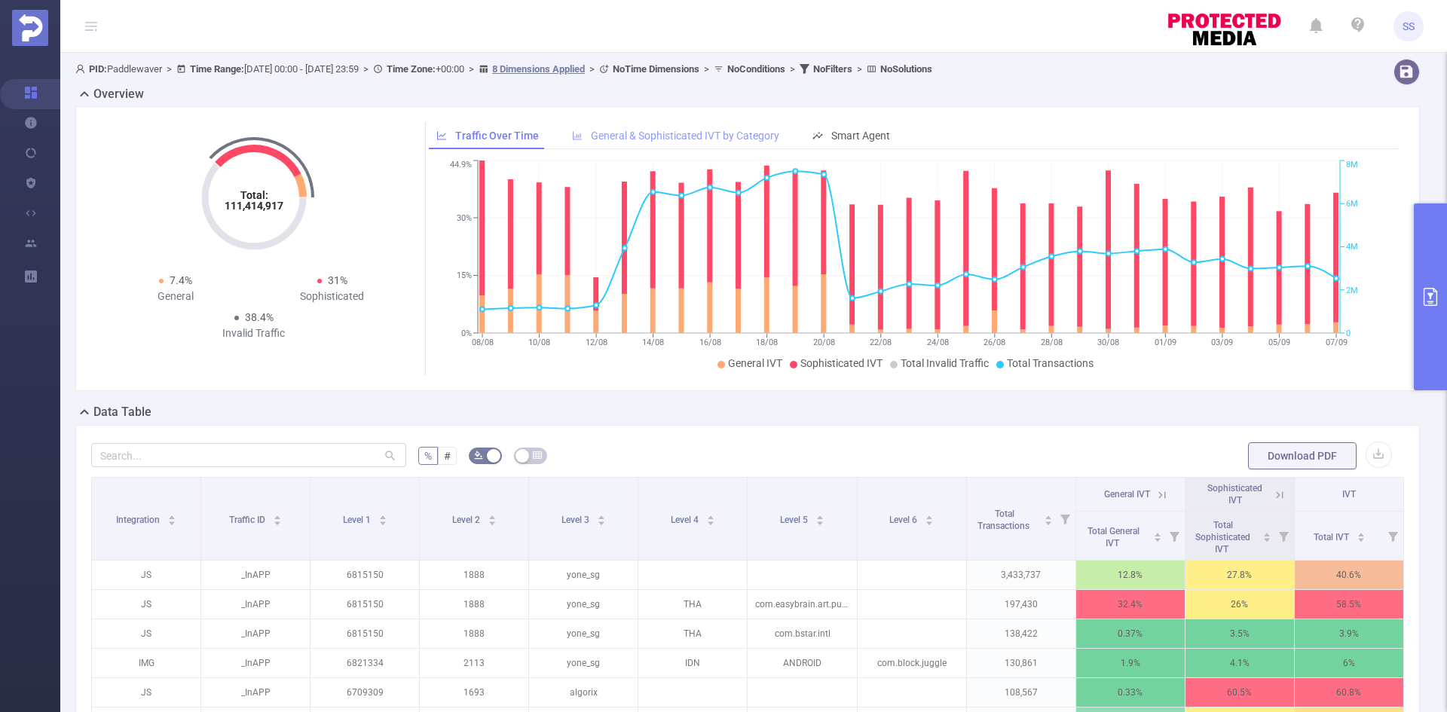
click at [728, 141] on span "General & Sophisticated IVT by Category" at bounding box center [685, 136] width 188 height 12
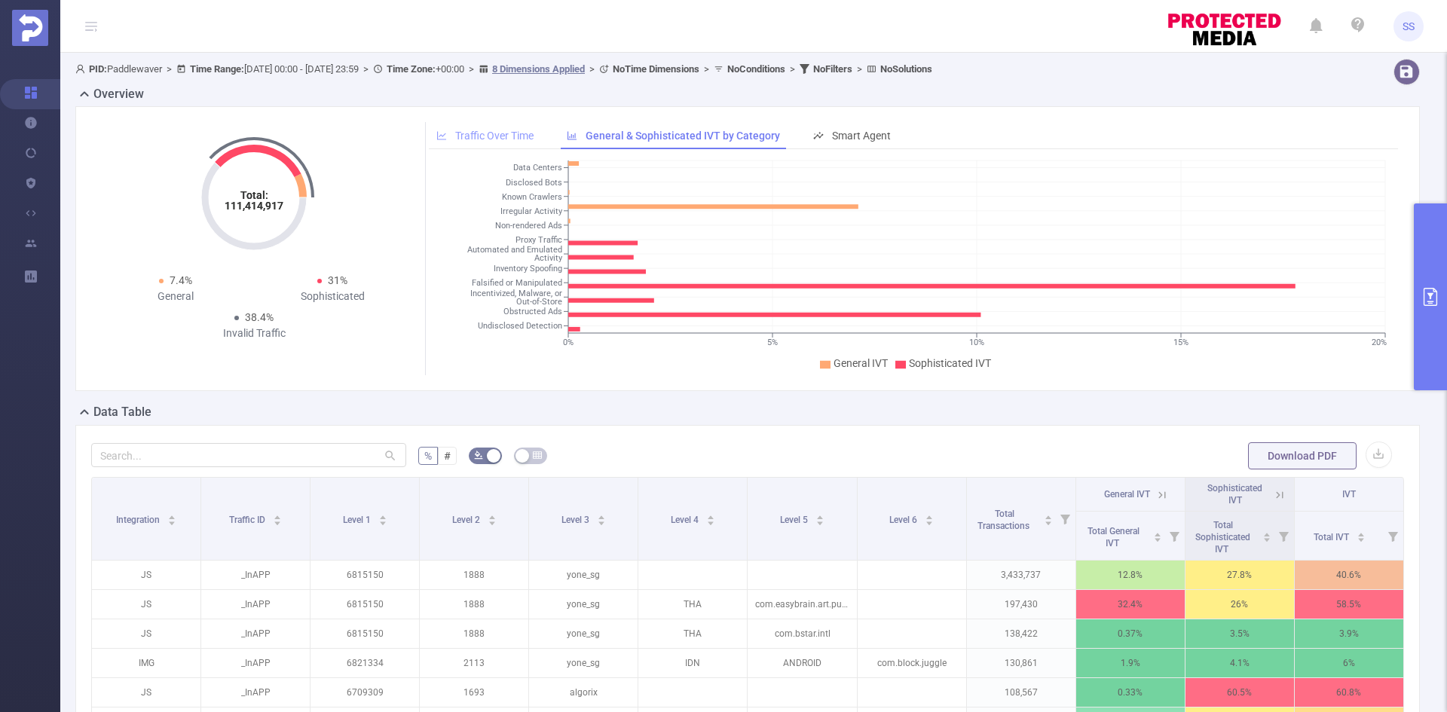
click at [506, 128] on div "Traffic Over Time" at bounding box center [485, 136] width 112 height 28
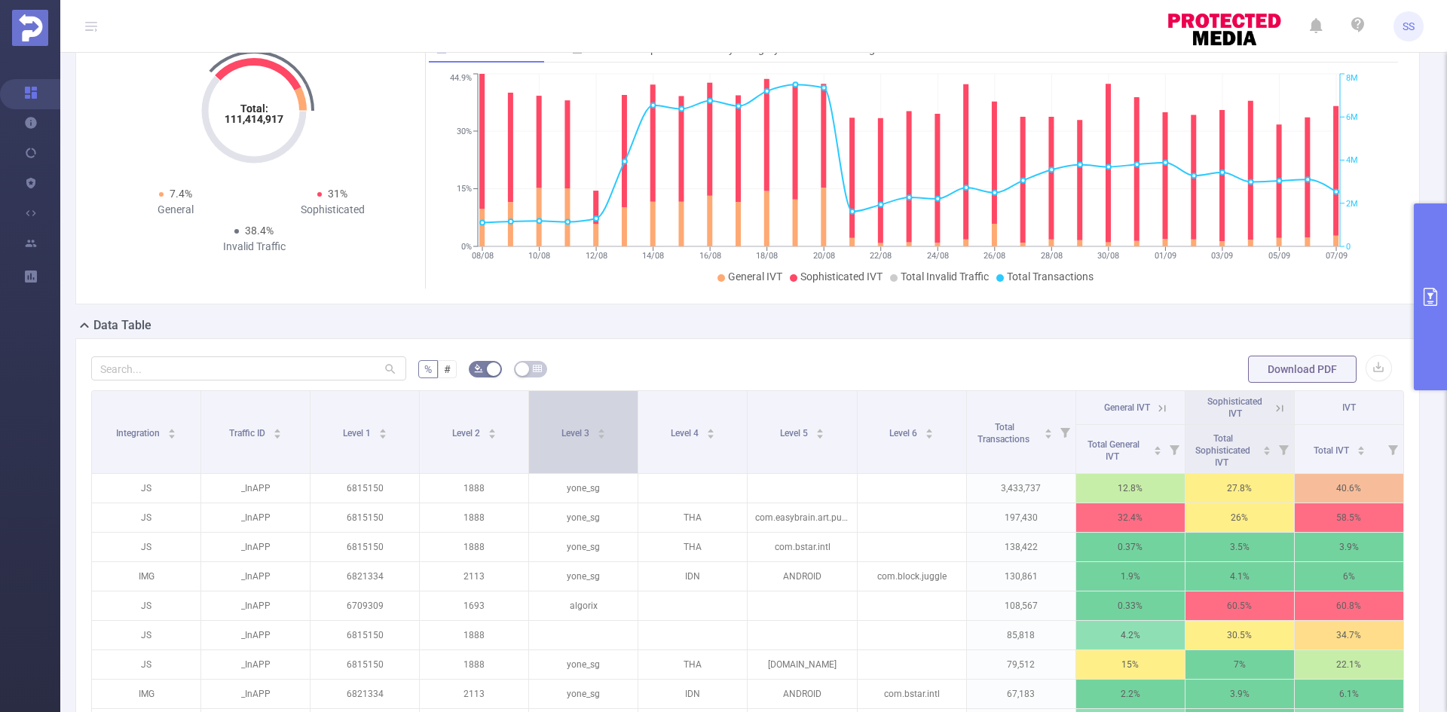
scroll to position [151, 0]
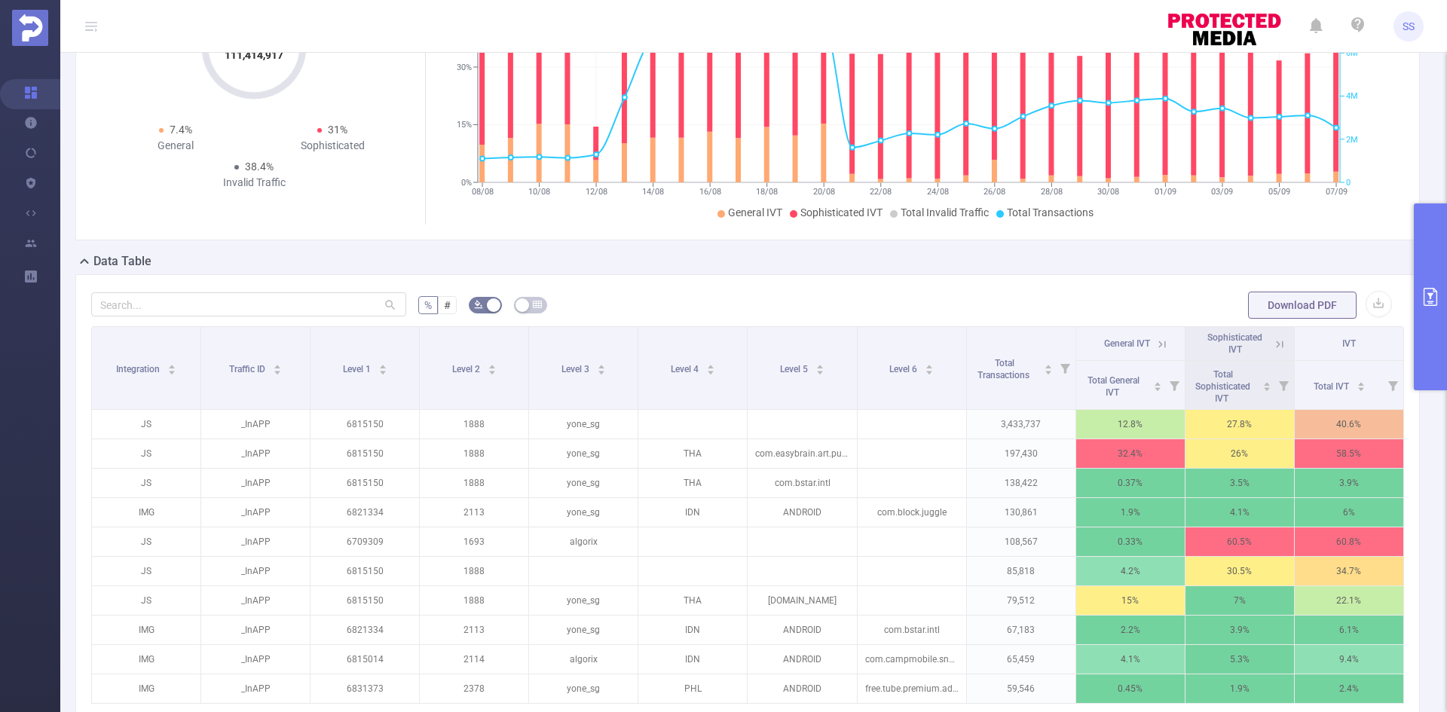
click at [1277, 346] on icon at bounding box center [1280, 344] width 7 height 7
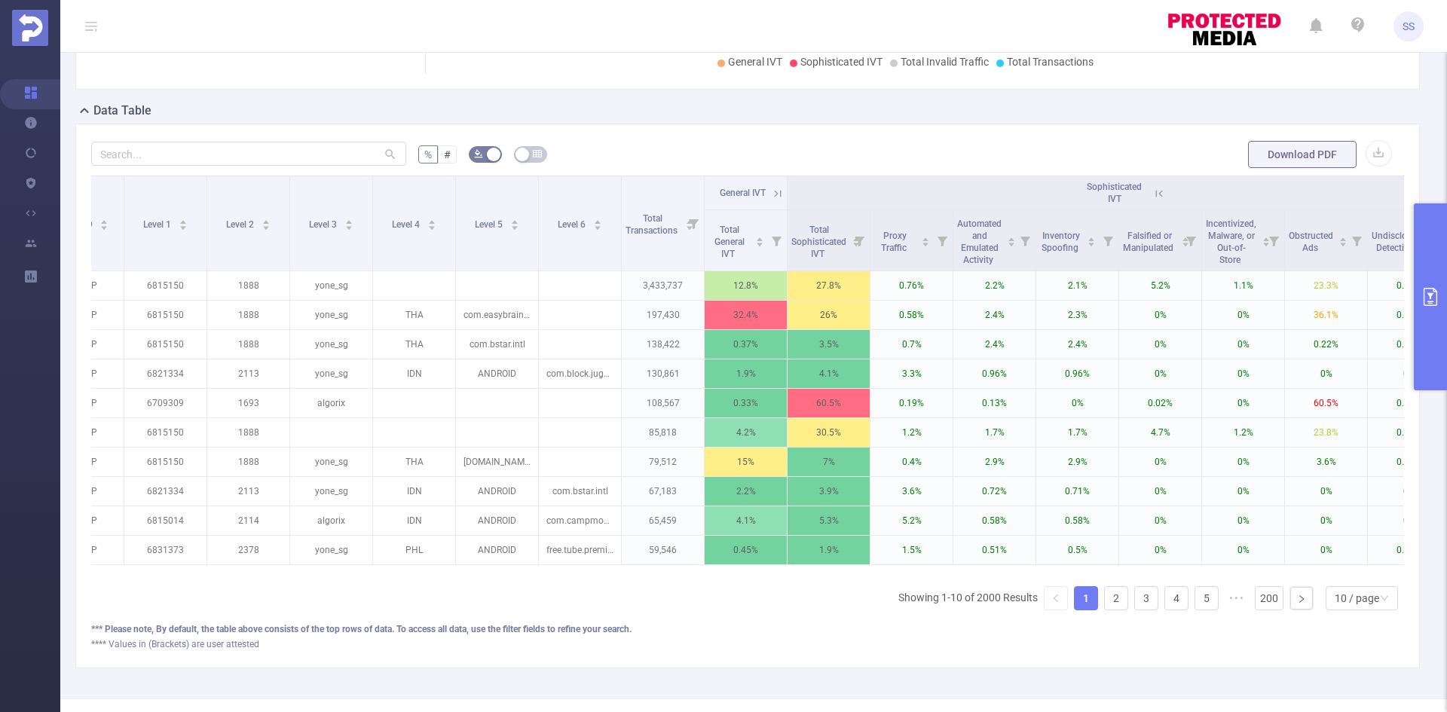
scroll to position [0, 277]
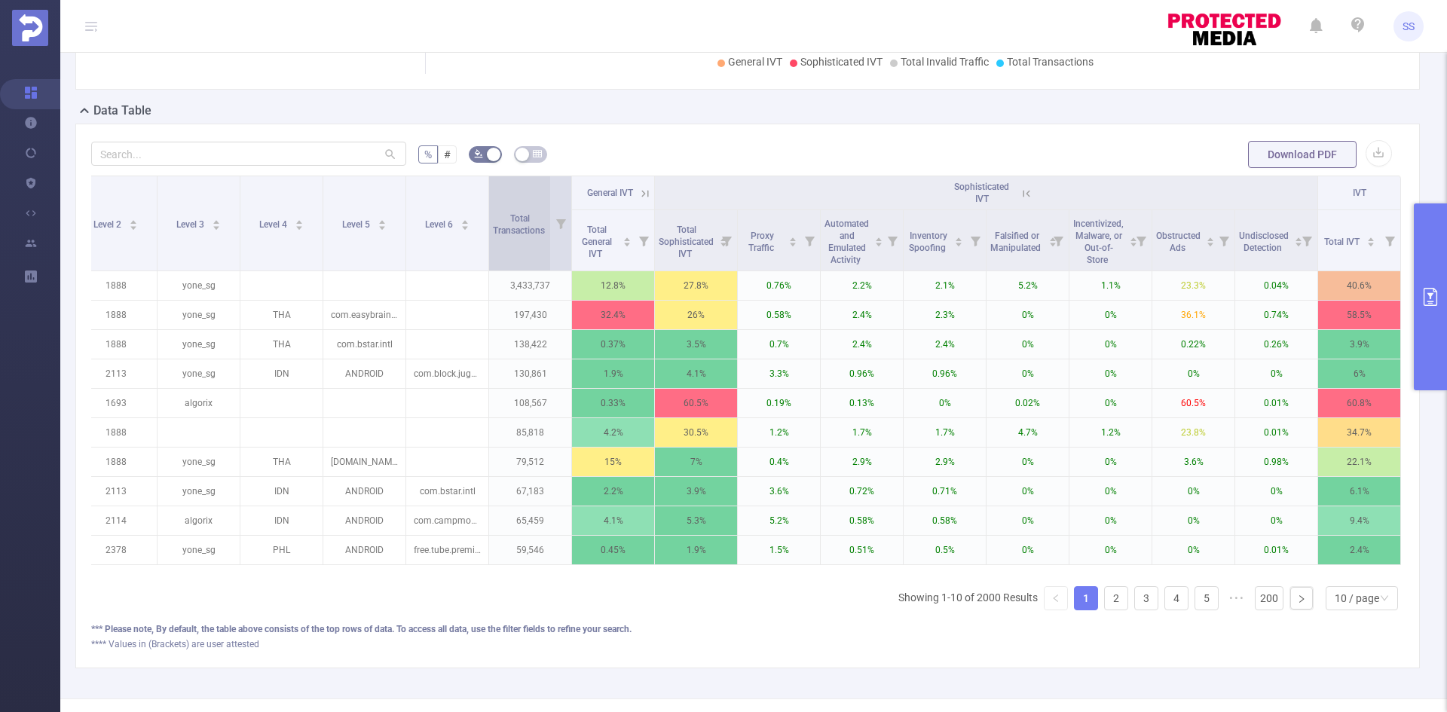
click at [1023, 191] on icon at bounding box center [1026, 193] width 7 height 7
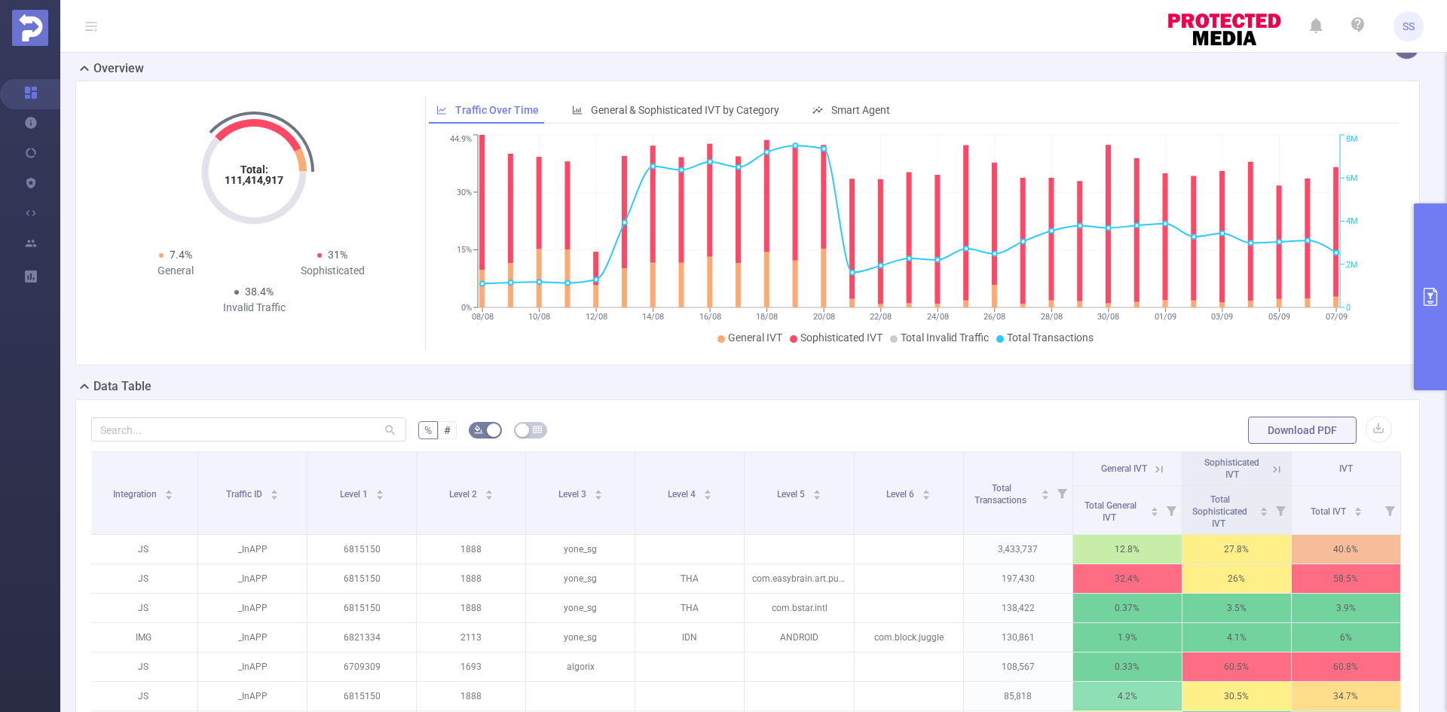
scroll to position [0, 0]
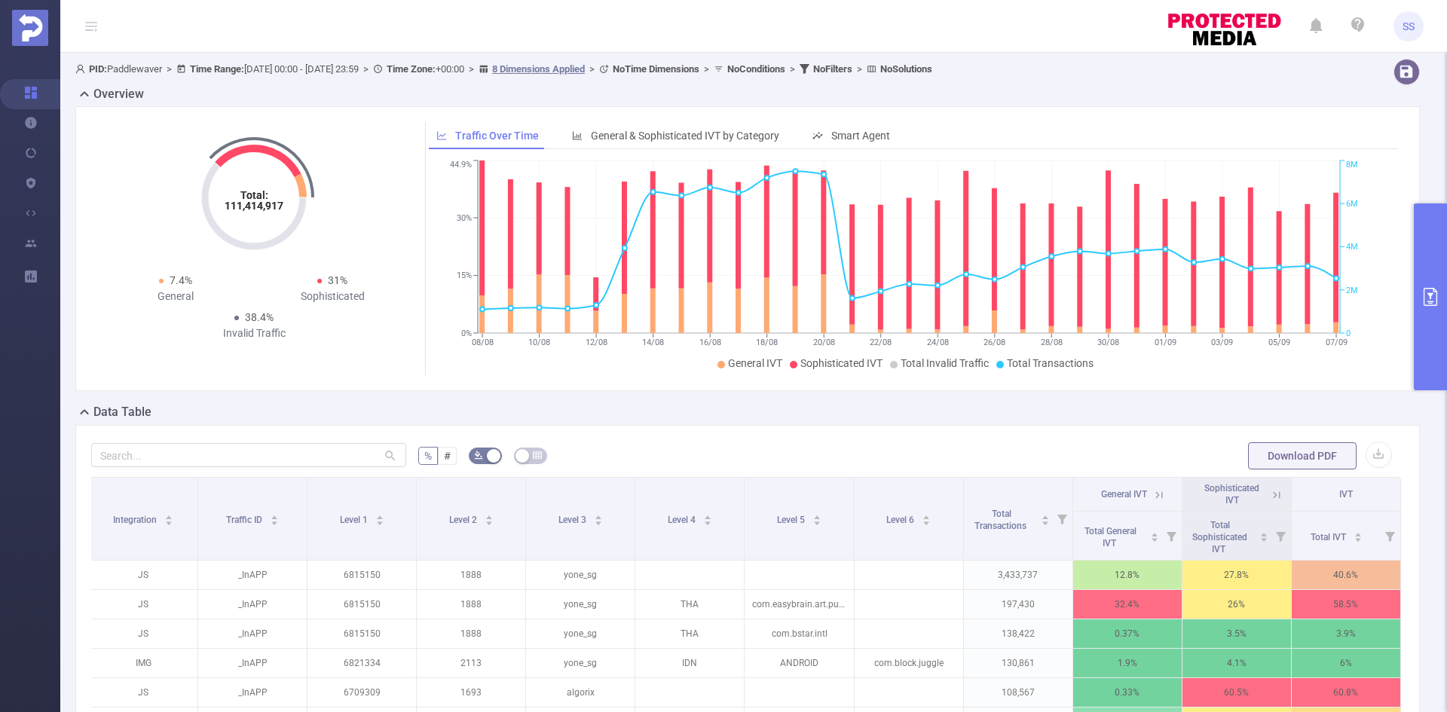
click at [1430, 274] on button "primary" at bounding box center [1430, 296] width 33 height 187
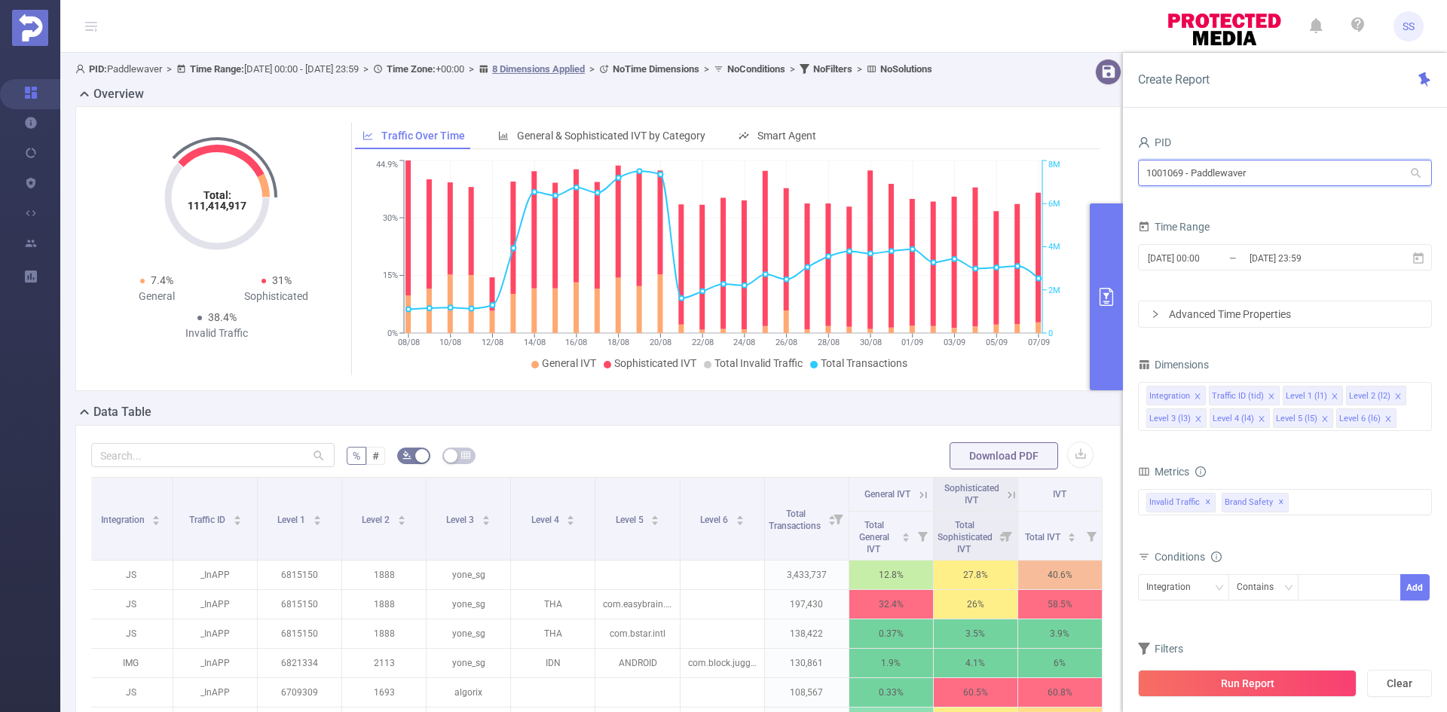
drag, startPoint x: 1290, startPoint y: 179, endPoint x: 1109, endPoint y: 153, distance: 182.8
click at [1109, 153] on section "PID: Paddlewaver > Time Range: [DATE] 00:00 - [DATE] 23:59 > Time Zone: +00:00 …" at bounding box center [753, 520] width 1387 height 935
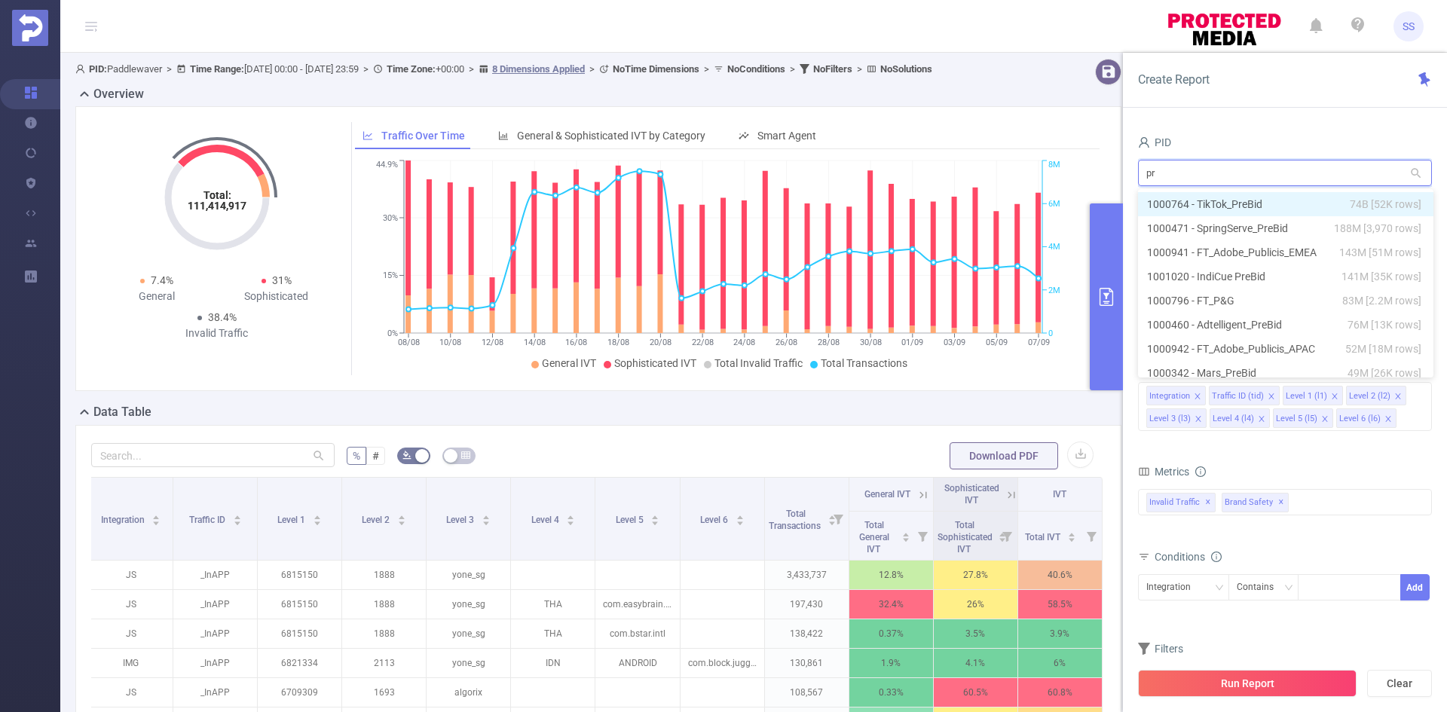
type input "pro"
click at [1227, 194] on li "1000747 - ProData_Media 303K [103K rows]" at bounding box center [1285, 204] width 294 height 24
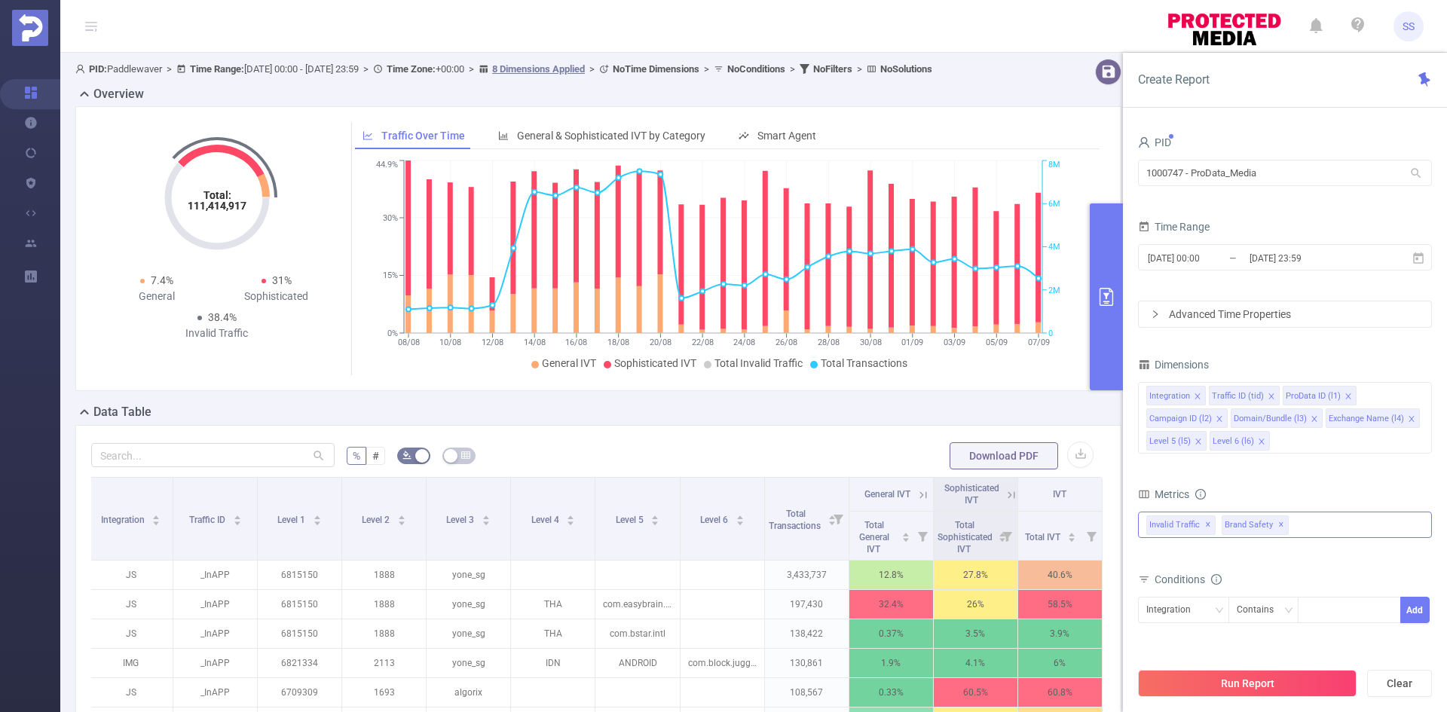
click at [1279, 526] on span "✕" at bounding box center [1281, 525] width 6 height 18
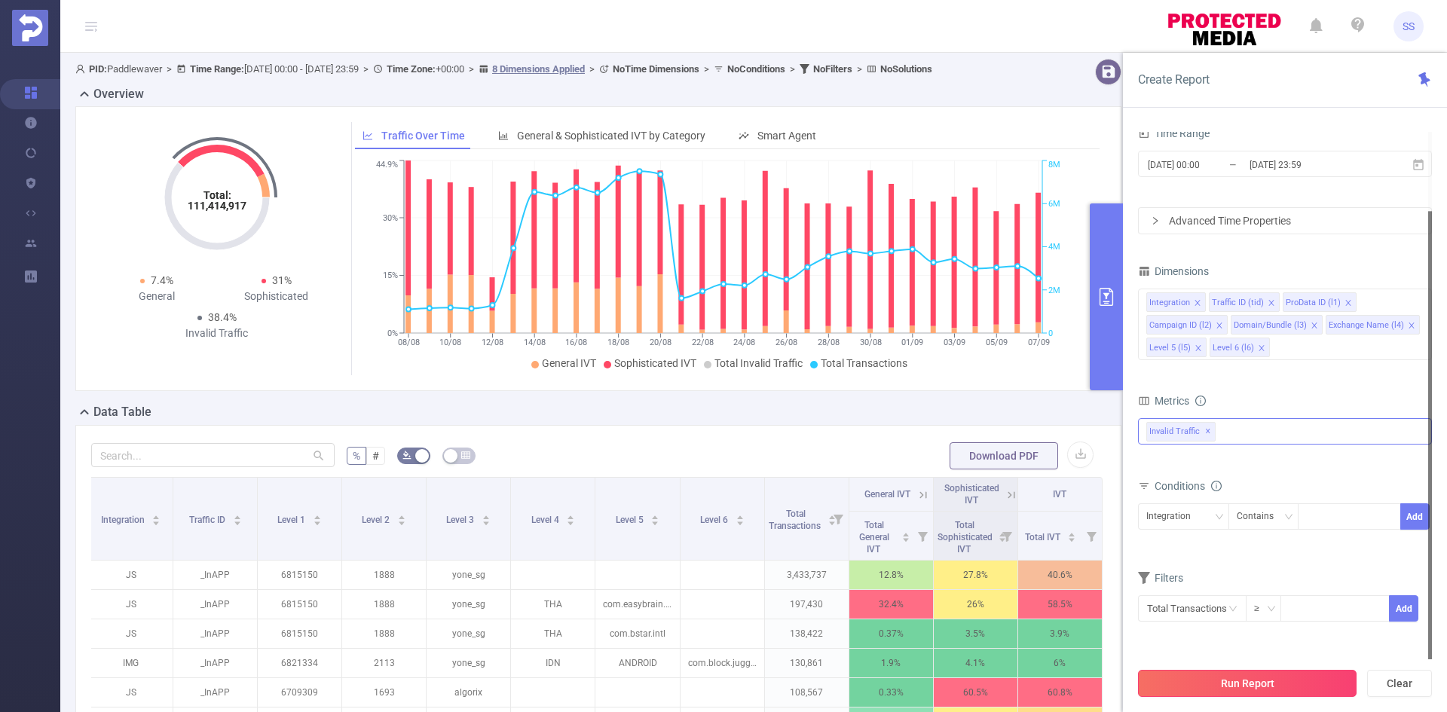
click at [1235, 679] on button "Run Report" at bounding box center [1247, 683] width 219 height 27
